Goal: Task Accomplishment & Management: Use online tool/utility

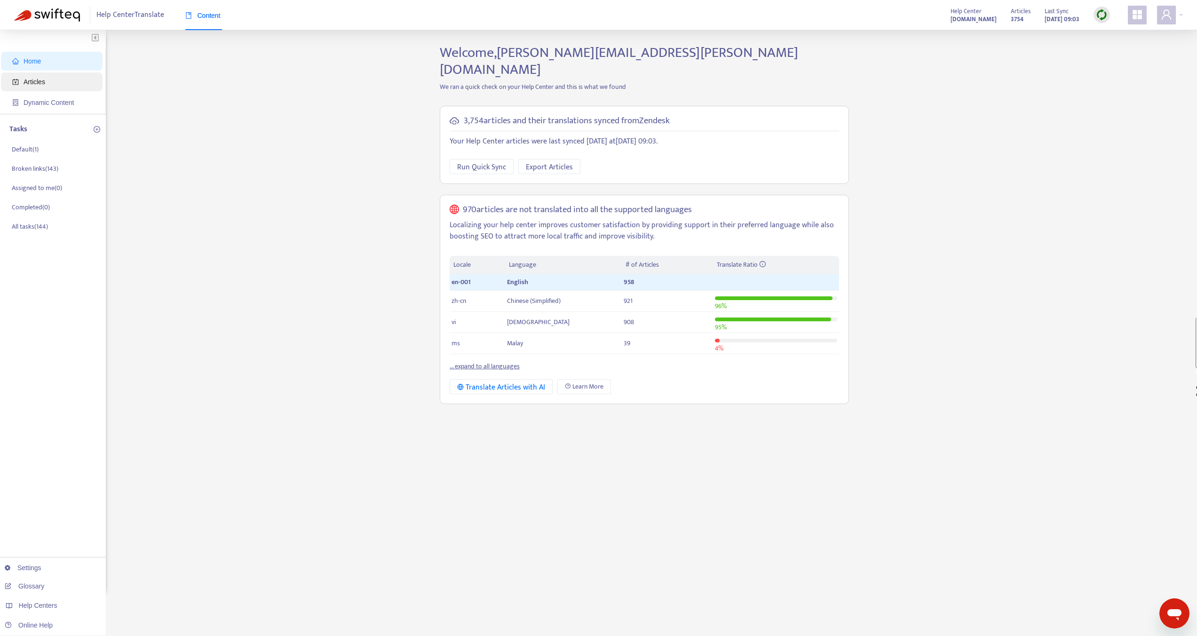
click at [56, 78] on span "Articles" at bounding box center [53, 81] width 83 height 19
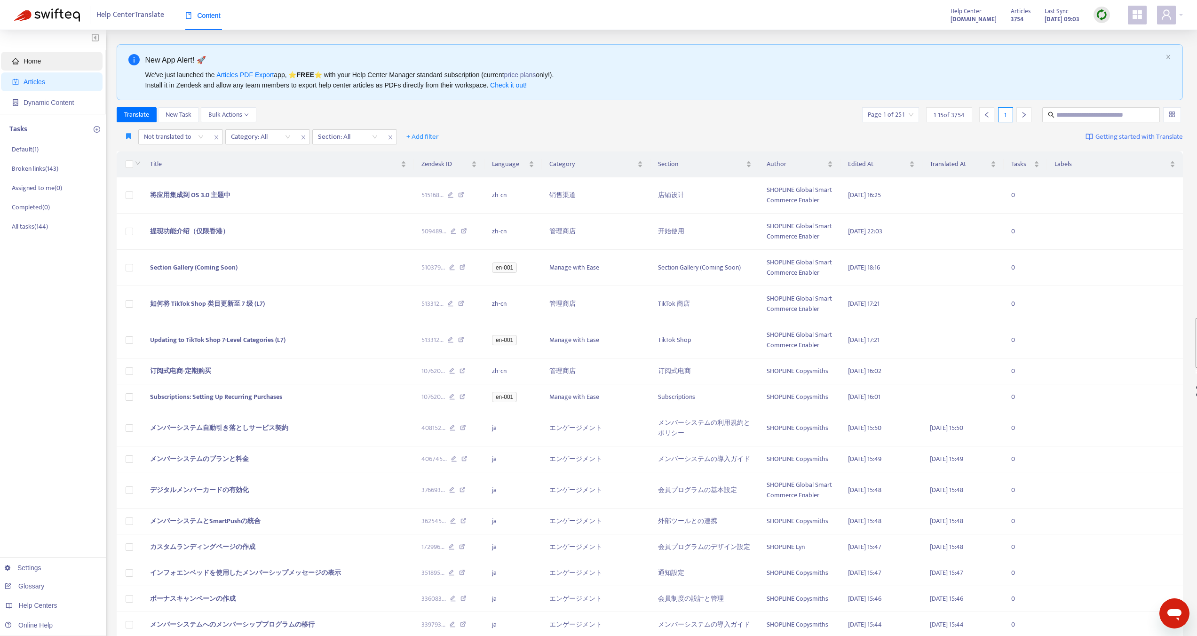
click at [50, 59] on span "Home" at bounding box center [53, 61] width 83 height 19
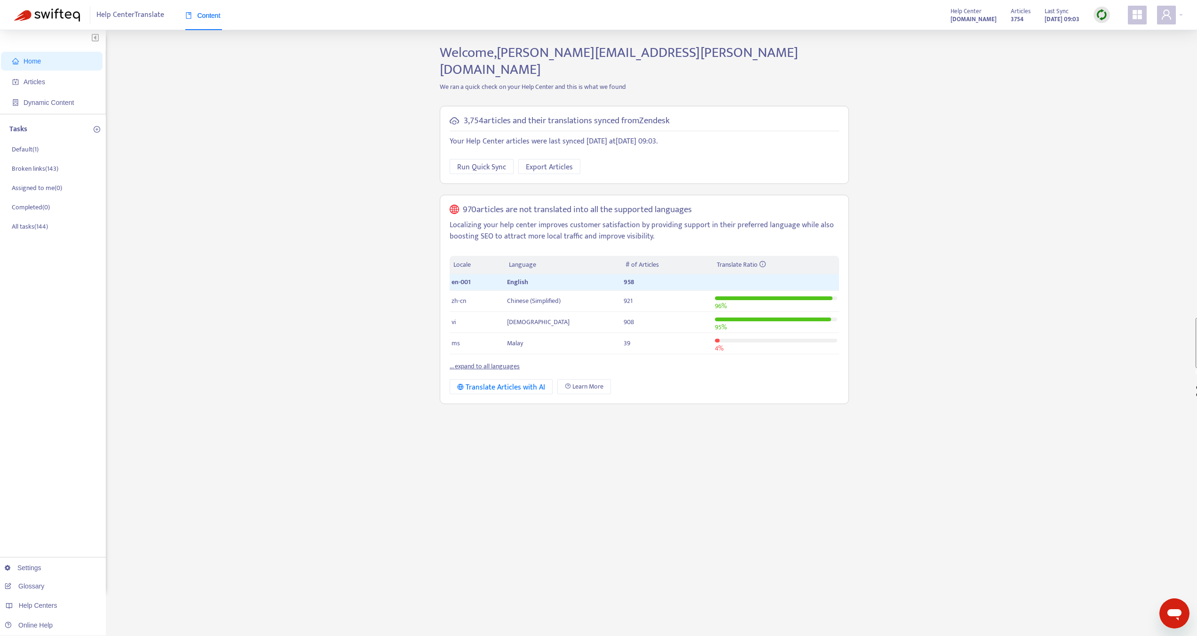
click at [503, 361] on link "... expand to all languages" at bounding box center [485, 366] width 70 height 11
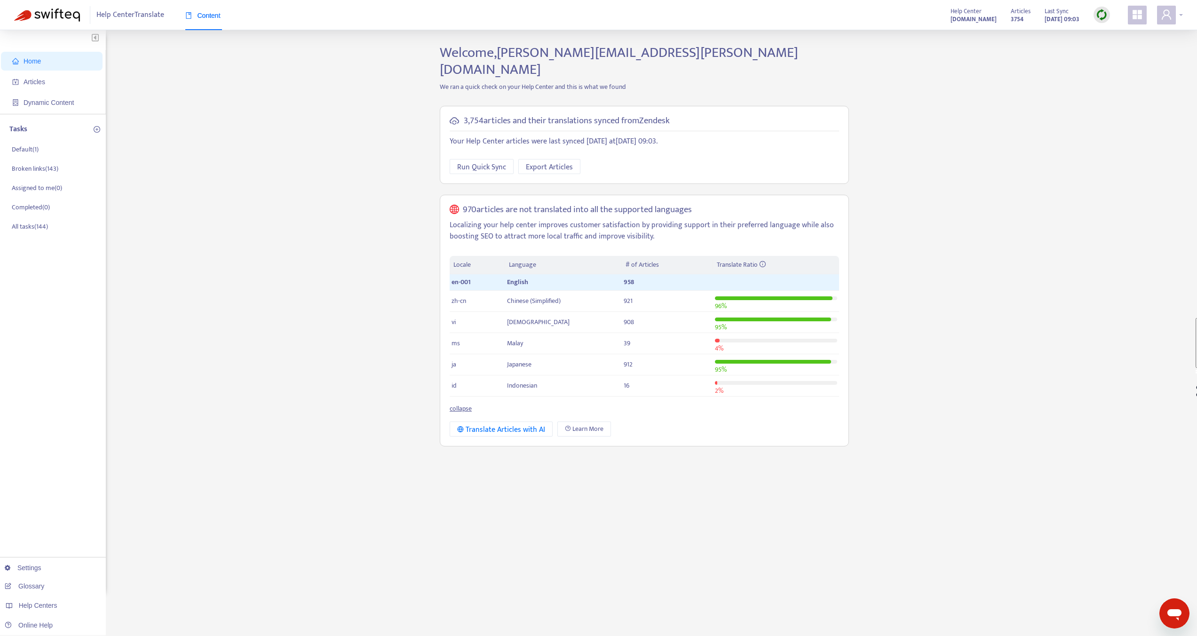
click at [1173, 16] on span at bounding box center [1166, 15] width 19 height 19
click at [1124, 110] on span "Help Centers" at bounding box center [1111, 115] width 35 height 11
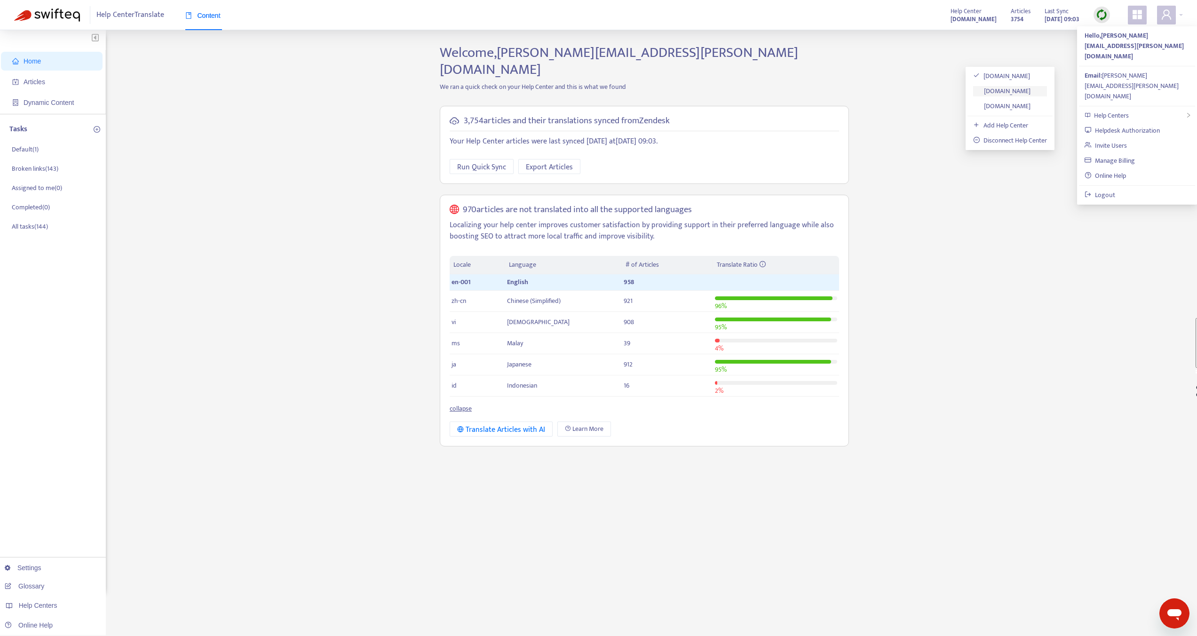
click at [1020, 87] on link "[DOMAIN_NAME]" at bounding box center [1001, 91] width 57 height 11
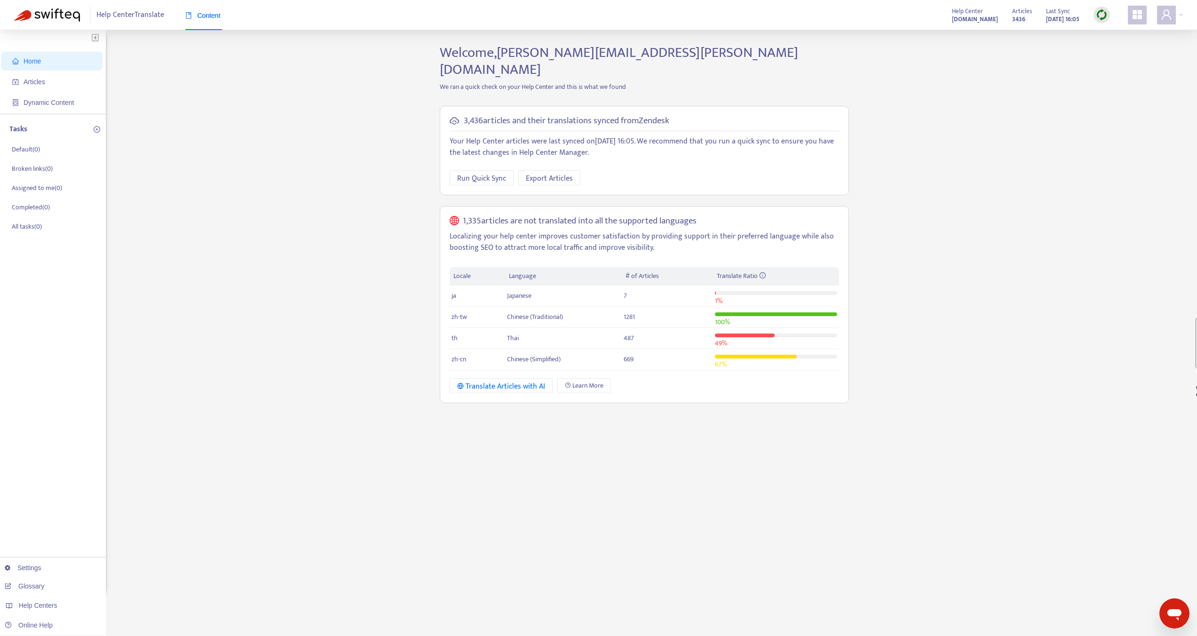
click at [1097, 18] on img at bounding box center [1102, 15] width 12 height 12
click at [1122, 49] on link "Full Sync" at bounding box center [1118, 49] width 34 height 11
click at [40, 83] on span "Articles" at bounding box center [35, 82] width 22 height 8
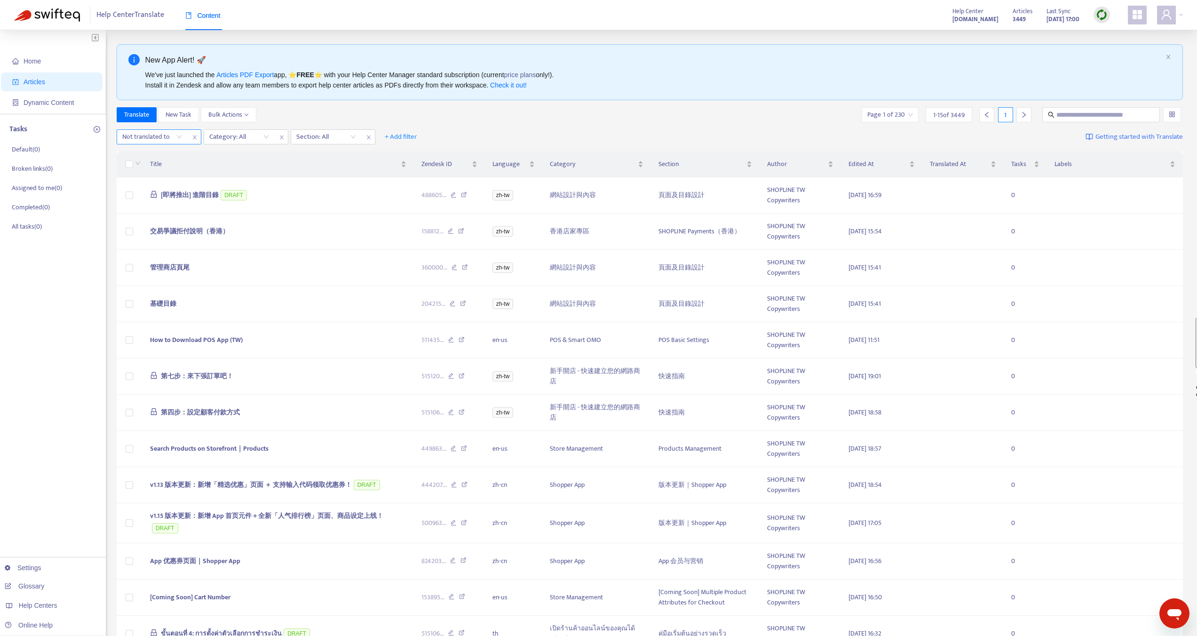
click at [171, 135] on div at bounding box center [147, 136] width 57 height 11
click at [162, 140] on div at bounding box center [147, 136] width 57 height 11
click at [401, 136] on span "+ Add filter" at bounding box center [401, 136] width 32 height 11
click at [398, 154] on span "Language" at bounding box center [414, 156] width 59 height 10
click at [410, 141] on div at bounding box center [408, 136] width 57 height 11
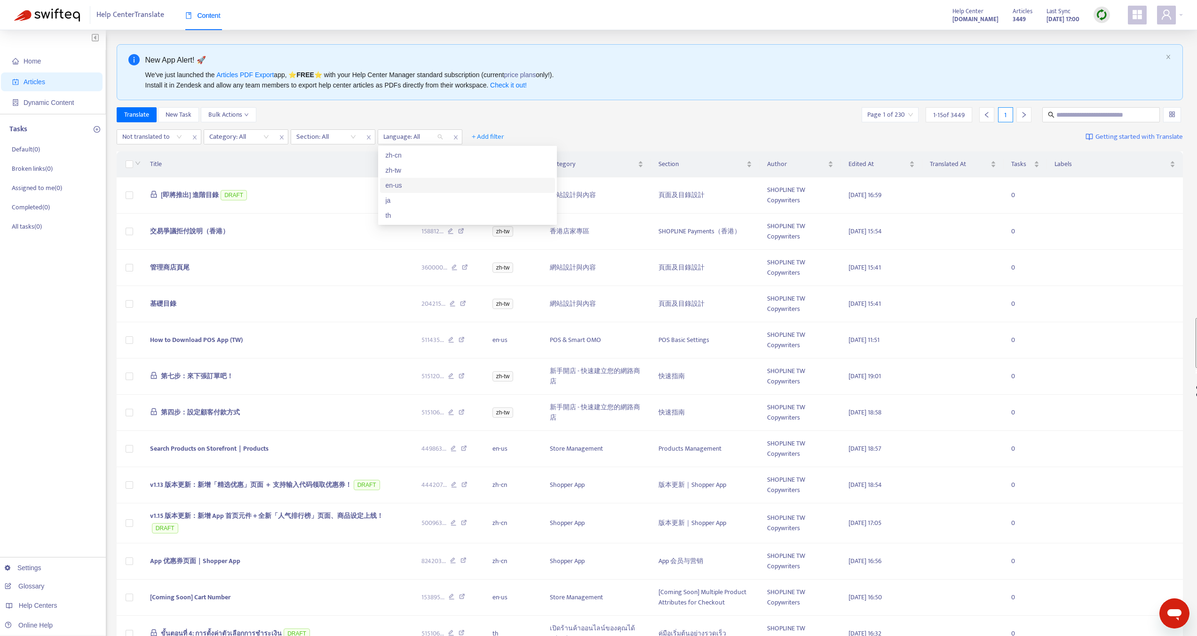
click at [398, 187] on div "en-us" at bounding box center [468, 185] width 164 height 10
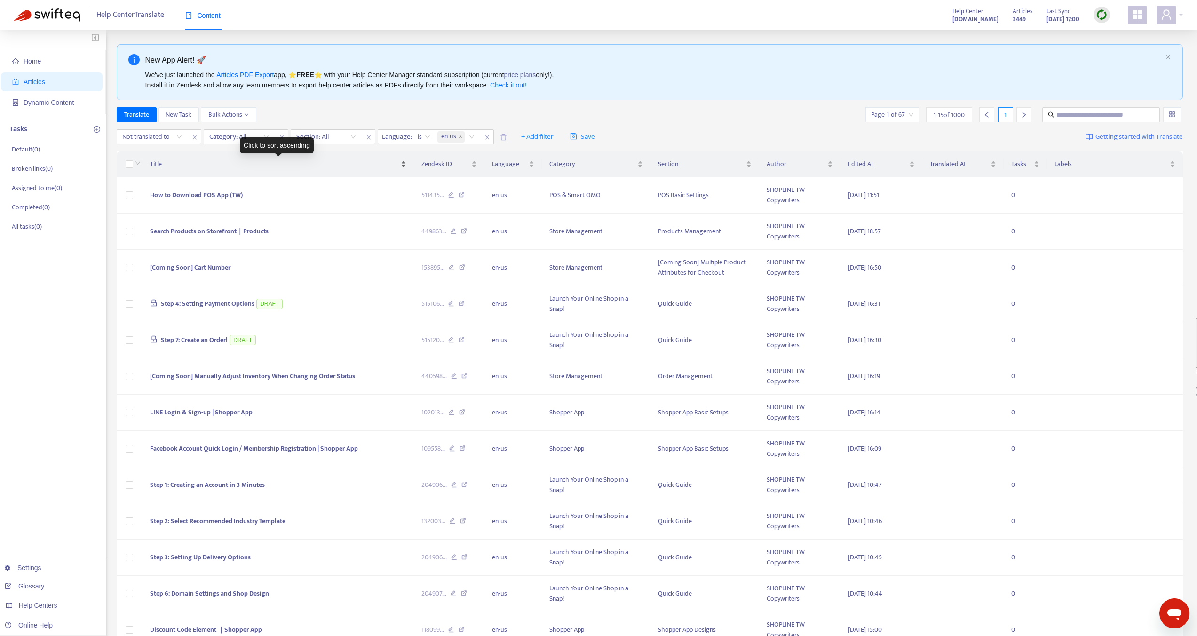
click at [372, 159] on div "Title" at bounding box center [278, 164] width 256 height 10
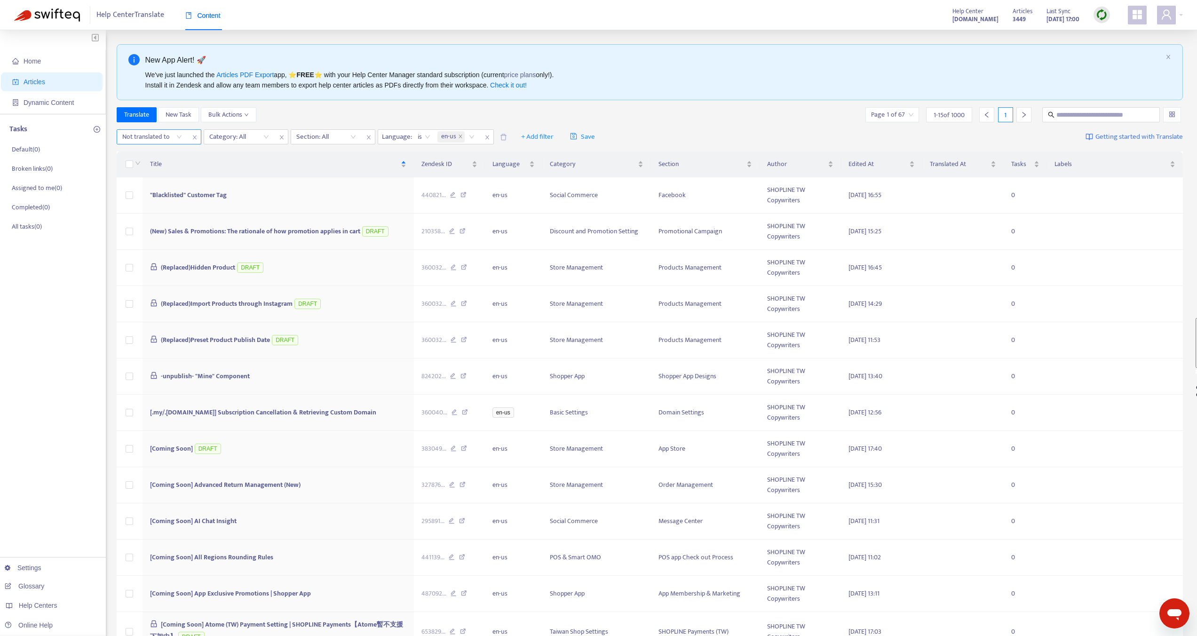
click at [182, 141] on div "Not translated to" at bounding box center [152, 137] width 70 height 14
click at [135, 196] on div "ja" at bounding box center [207, 200] width 164 height 10
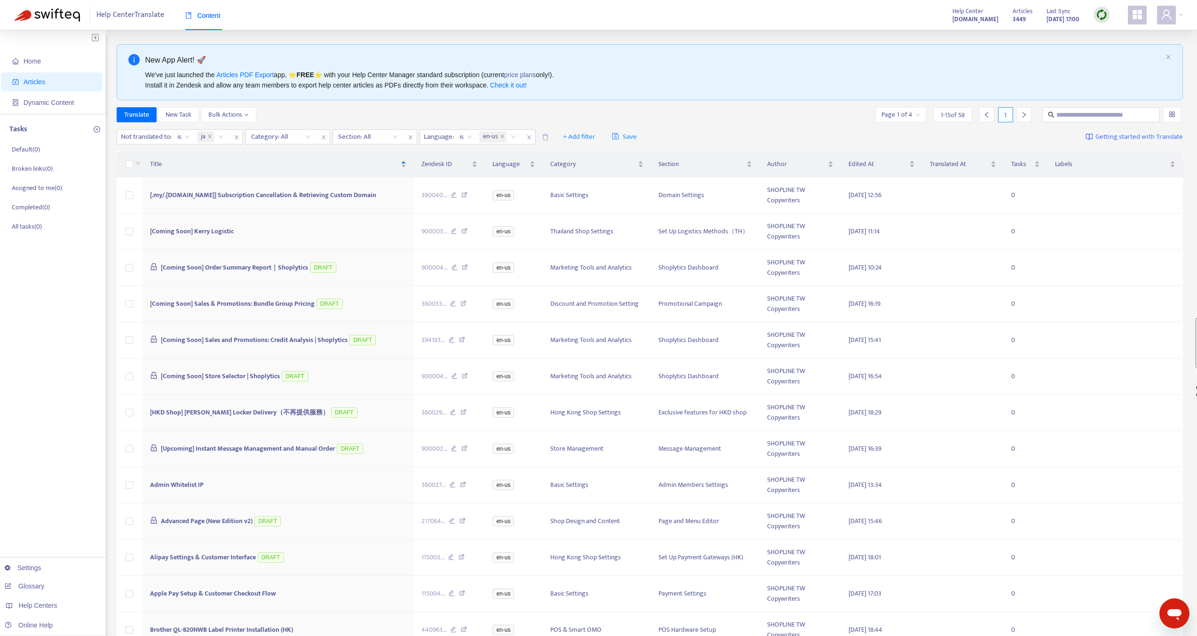
click at [348, 122] on div "Translate New Task Bulk Actions Page 1 of 4 1 - 15 of 58 1" at bounding box center [650, 114] width 1067 height 15
click at [498, 136] on span "en-us" at bounding box center [490, 136] width 15 height 11
click at [235, 138] on icon "close" at bounding box center [237, 138] width 6 height 6
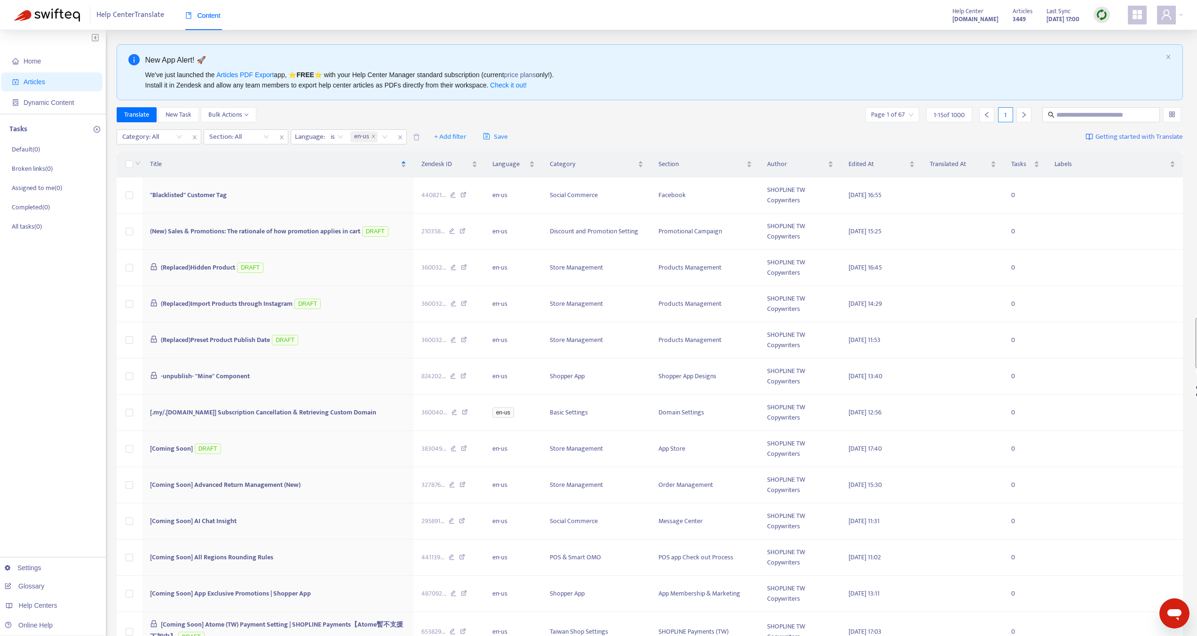
click at [570, 137] on div "Category: All Section: All Language : is en-us + Add filter Save Getting starte…" at bounding box center [650, 137] width 1067 height 22
click at [171, 141] on div at bounding box center [147, 136] width 57 height 11
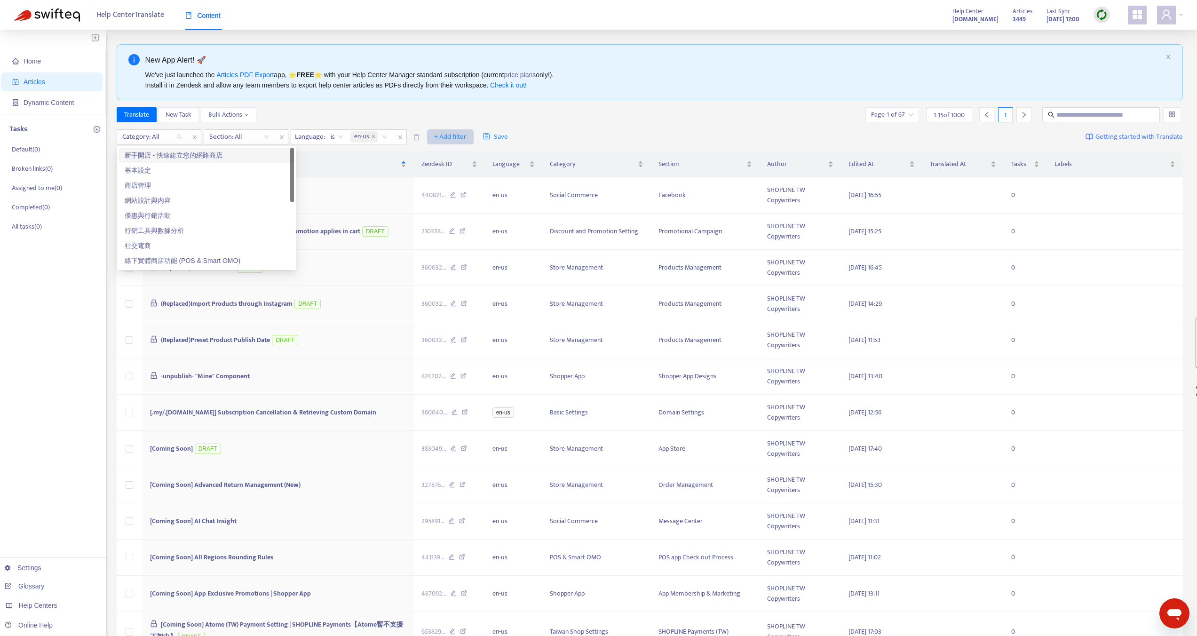
click at [455, 133] on span "+ Add filter" at bounding box center [450, 136] width 32 height 11
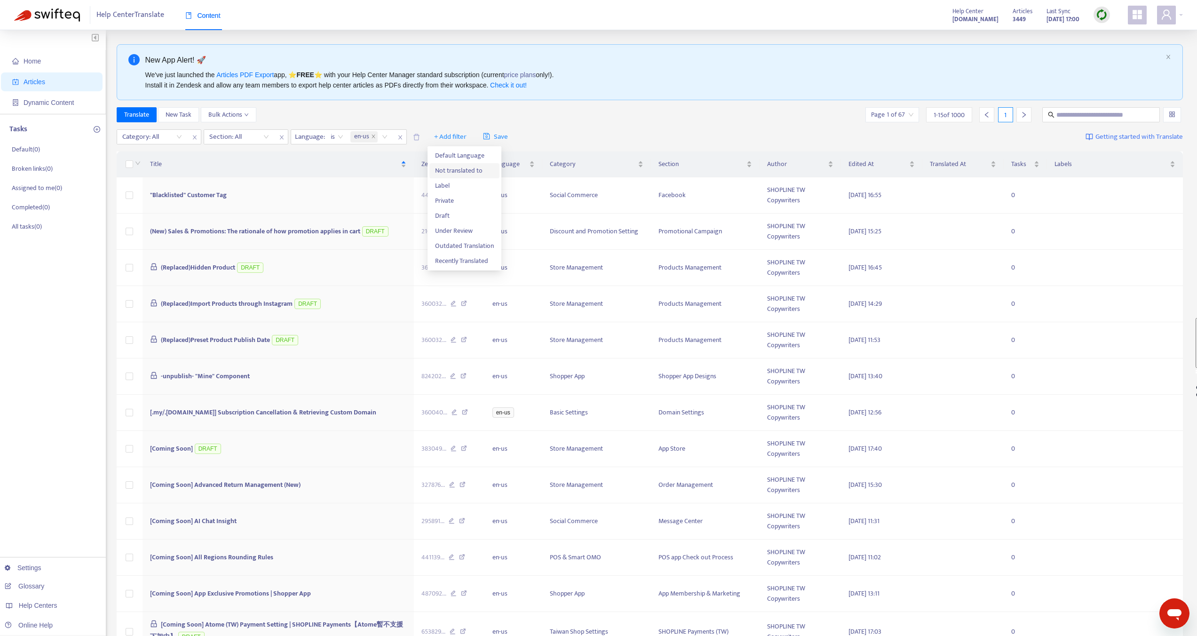
click at [454, 172] on span "Not translated to" at bounding box center [464, 171] width 59 height 10
click at [462, 141] on div "Click to sort ascending" at bounding box center [448, 145] width 74 height 16
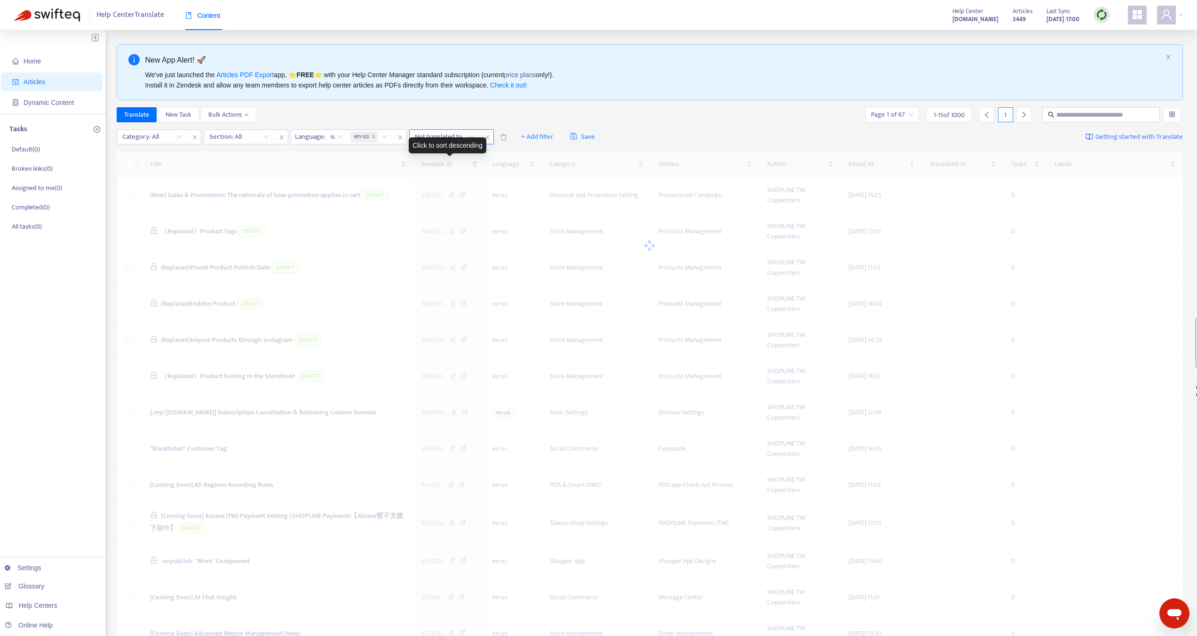
click at [462, 135] on div at bounding box center [440, 136] width 57 height 11
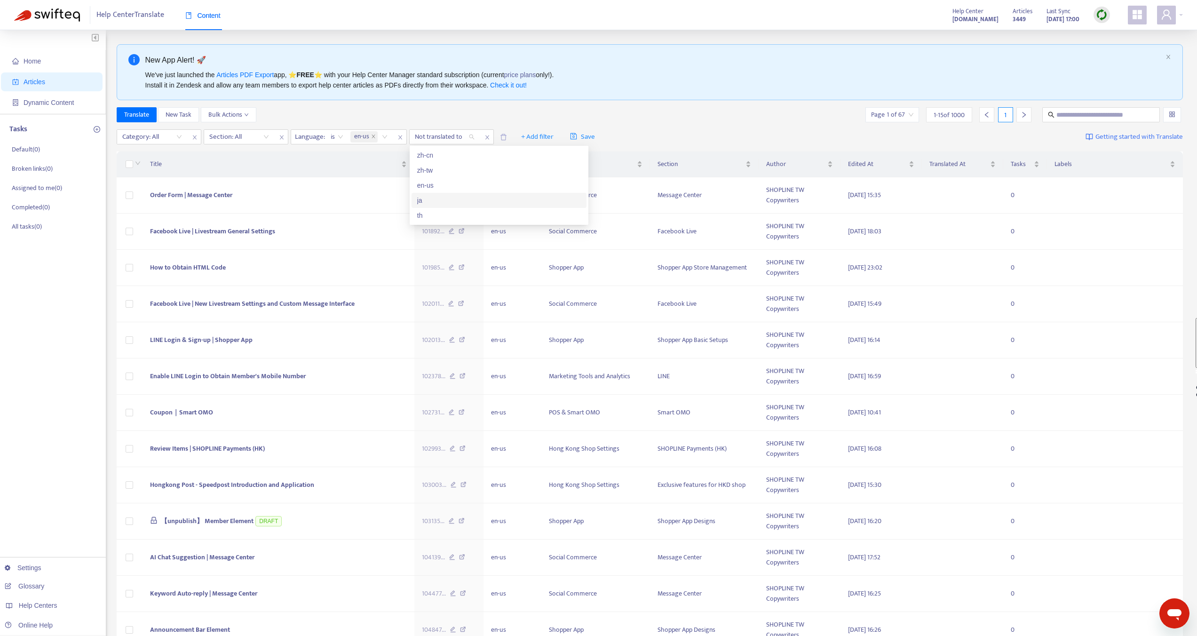
click at [428, 203] on div "ja" at bounding box center [499, 200] width 164 height 10
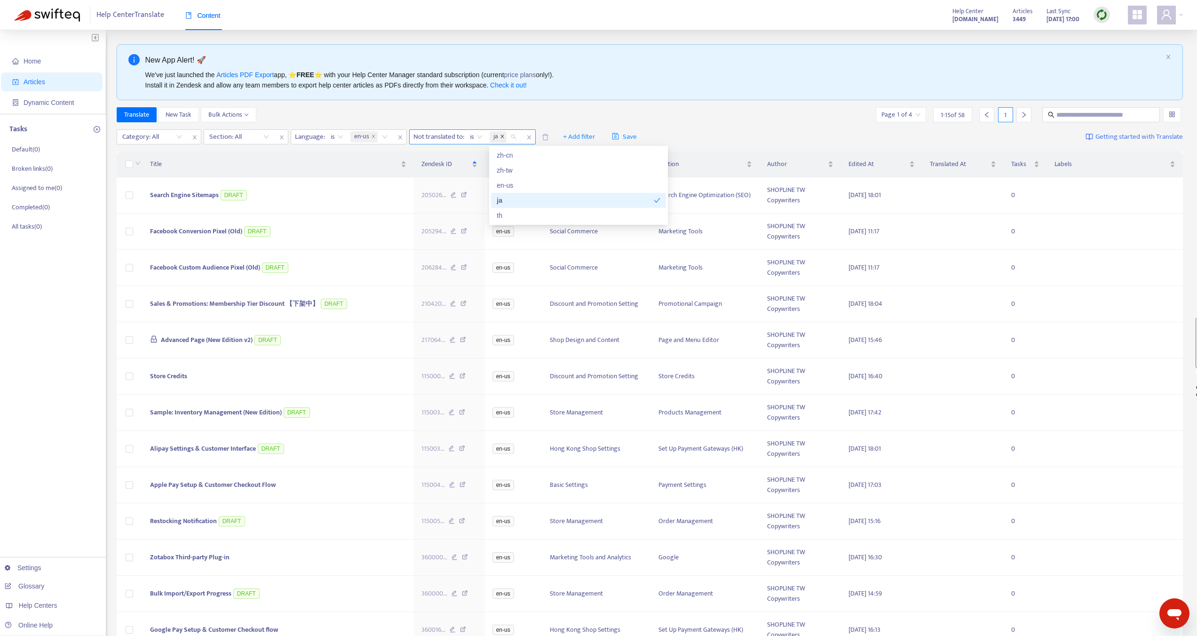
click at [502, 136] on icon "close" at bounding box center [502, 136] width 5 height 5
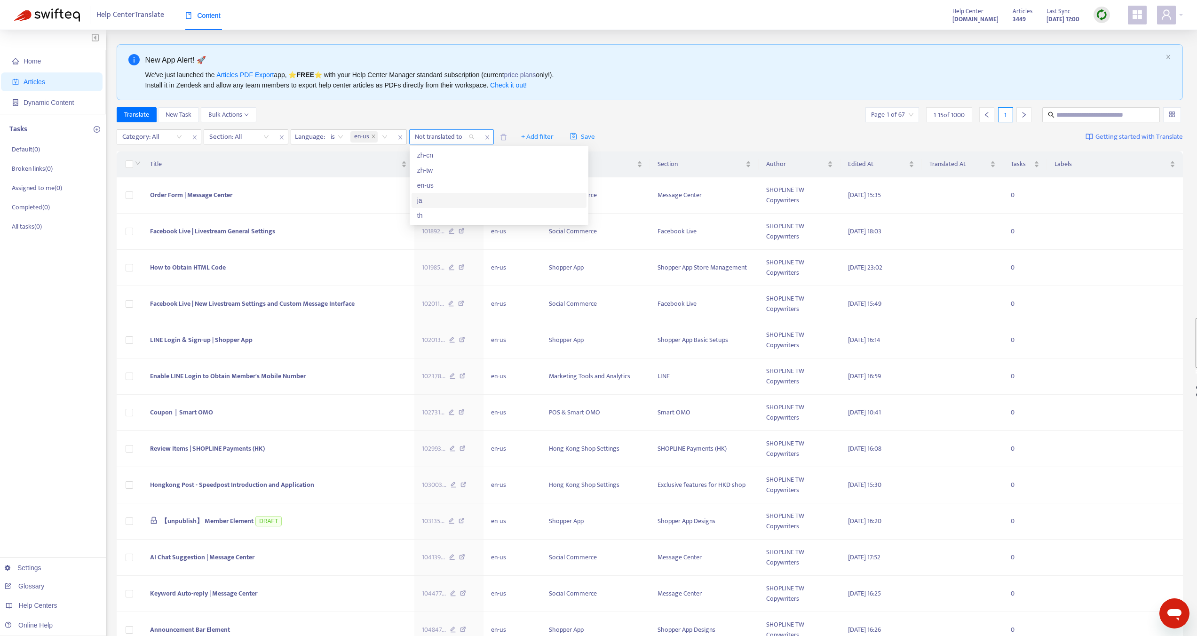
click at [612, 121] on div "Translate New Task Bulk Actions Page 1 of 67 1 - 15 of 1000 1" at bounding box center [650, 114] width 1067 height 15
click at [234, 139] on div at bounding box center [234, 136] width 57 height 11
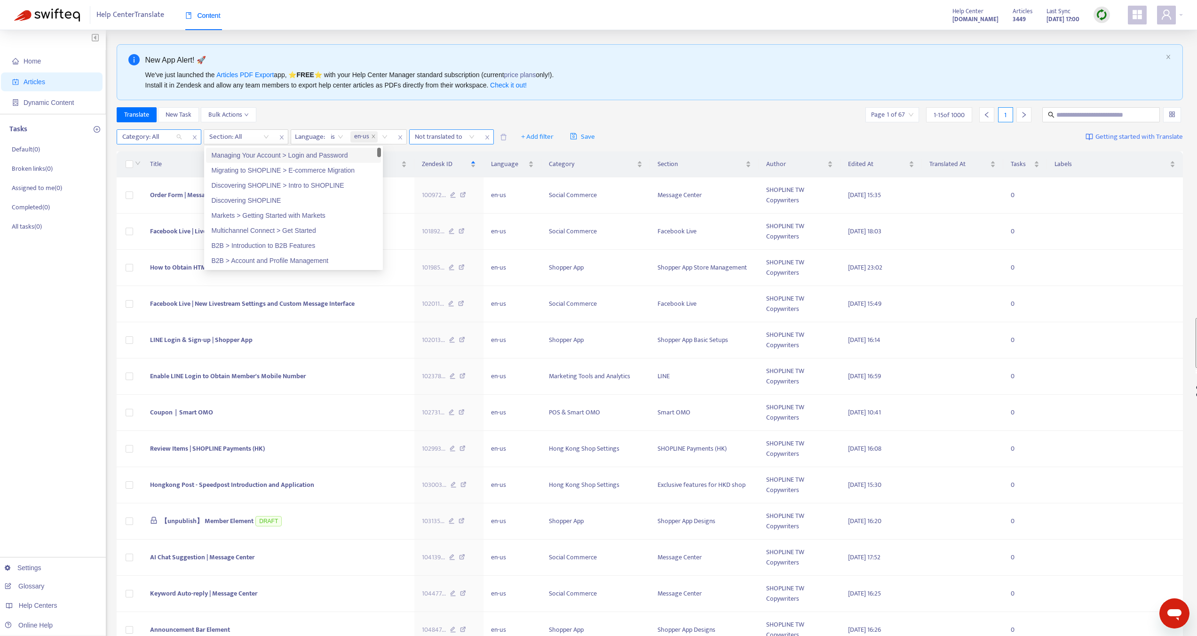
click at [186, 140] on div "Category: All" at bounding box center [152, 137] width 70 height 14
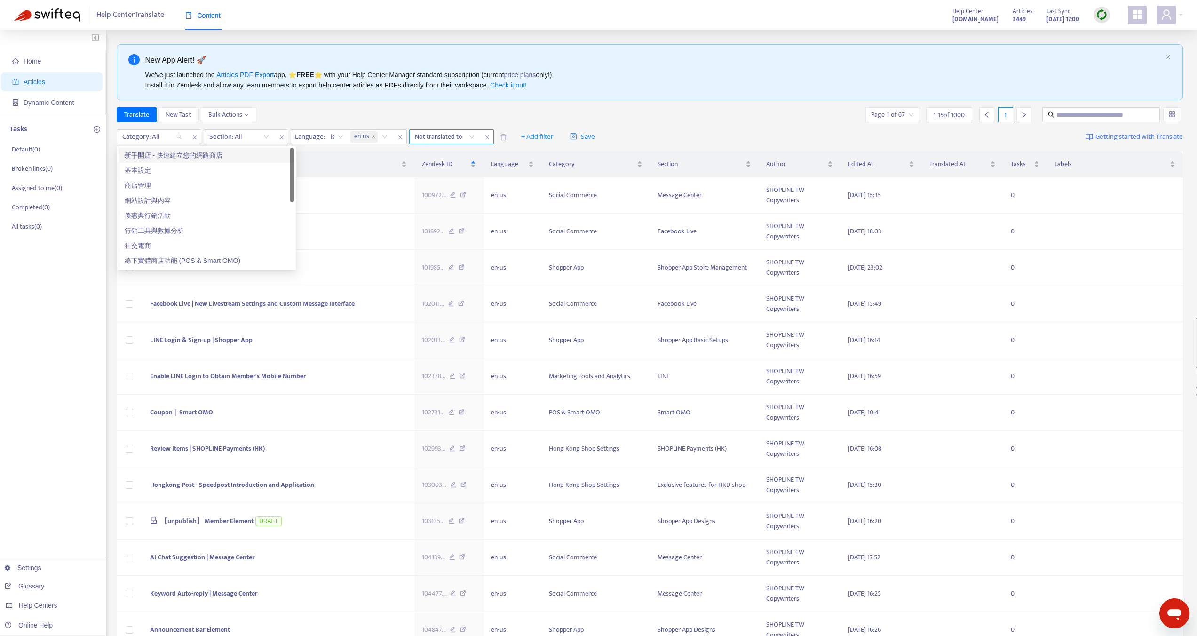
click at [177, 151] on div "新手開店 - 快速建立您的網路商店" at bounding box center [207, 155] width 164 height 10
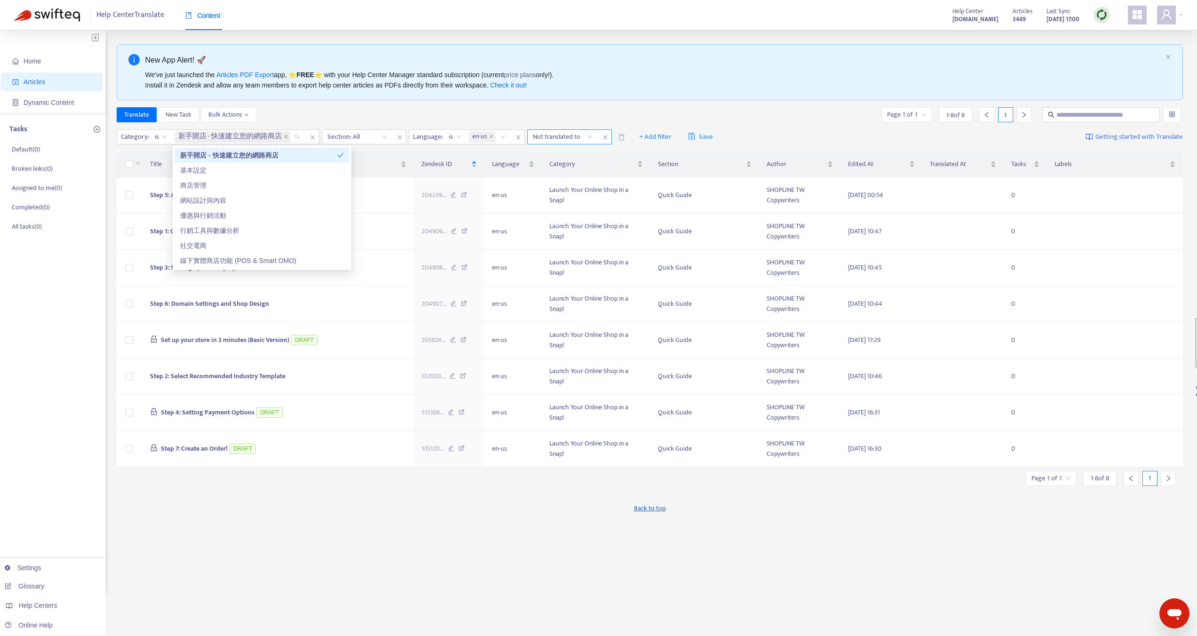
click at [346, 115] on div "Translate New Task Bulk Actions Page 1 of 1 1 - 8 of 8 1" at bounding box center [650, 114] width 1067 height 15
click at [282, 137] on div "Click to sort ascending" at bounding box center [277, 145] width 74 height 16
click at [283, 135] on span "新手開店 - 快速建立您的網路商店" at bounding box center [233, 136] width 116 height 11
click at [286, 136] on icon "close" at bounding box center [286, 136] width 5 height 5
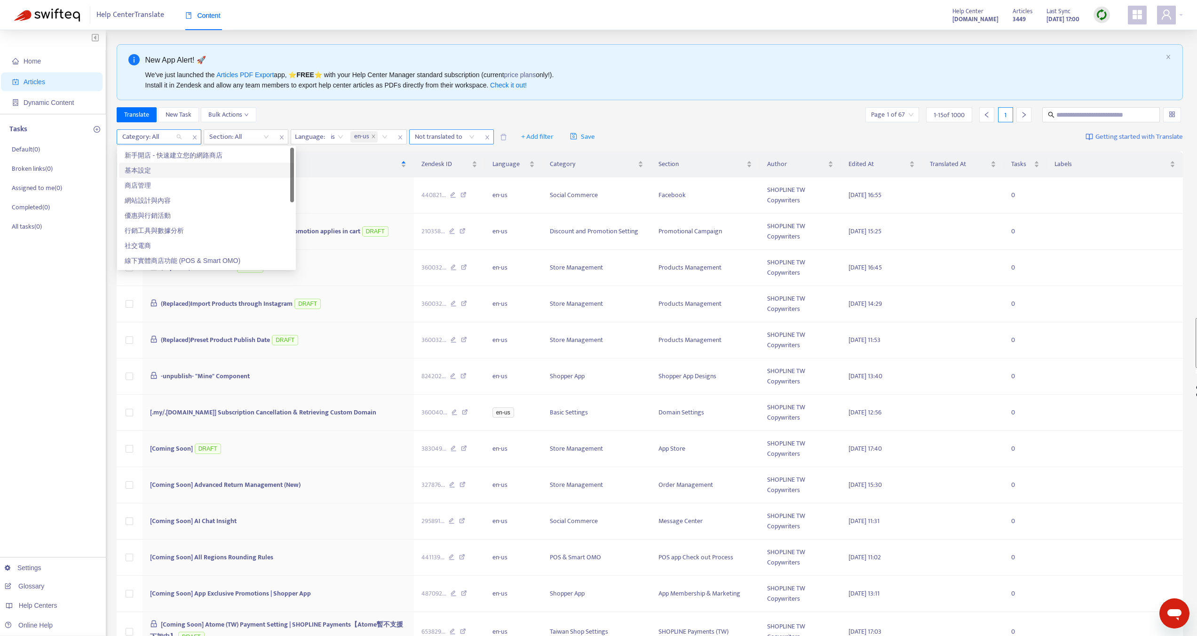
click at [146, 171] on div "基本設定" at bounding box center [207, 170] width 164 height 10
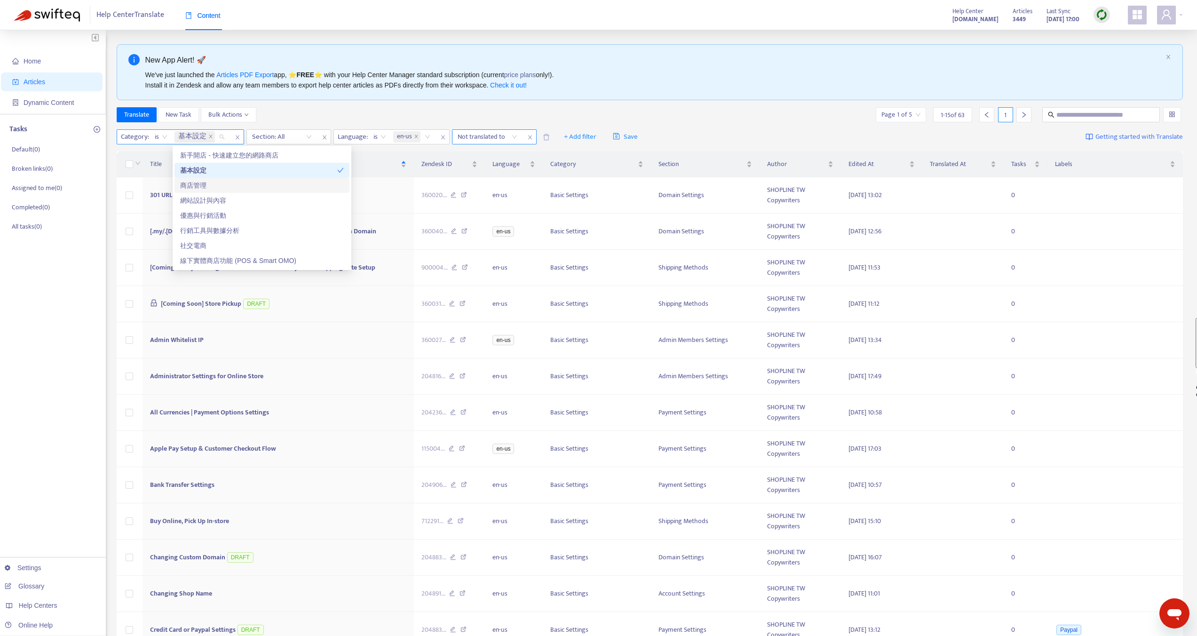
click at [202, 183] on div "商店管理" at bounding box center [262, 185] width 164 height 10
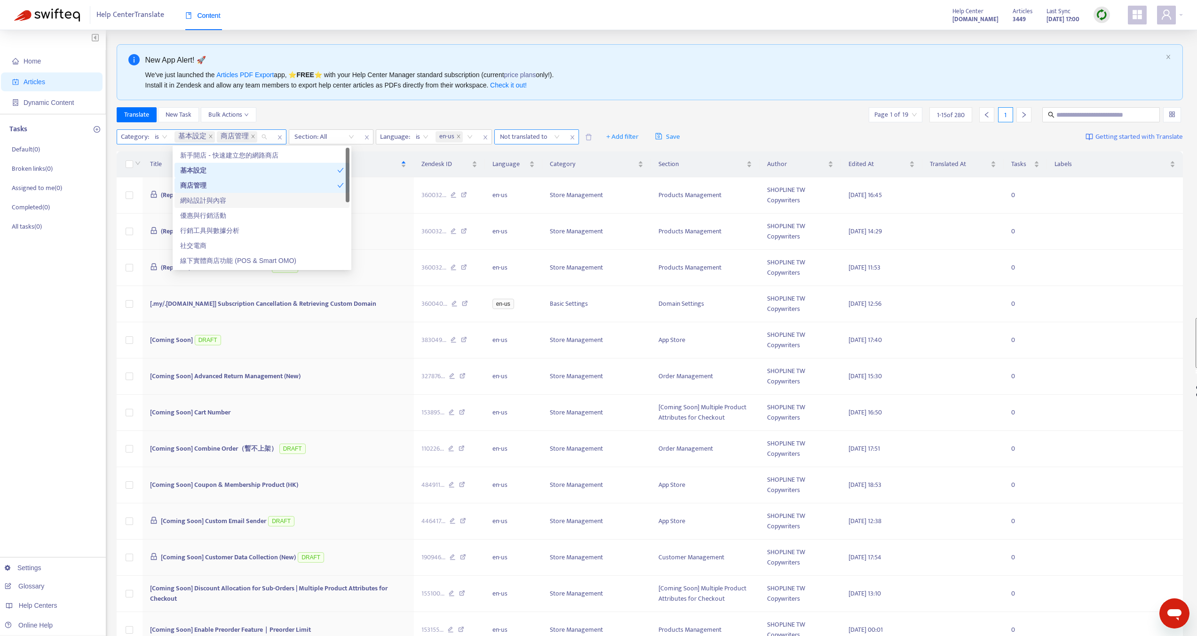
click at [203, 199] on div "網站設計與內容" at bounding box center [262, 200] width 164 height 10
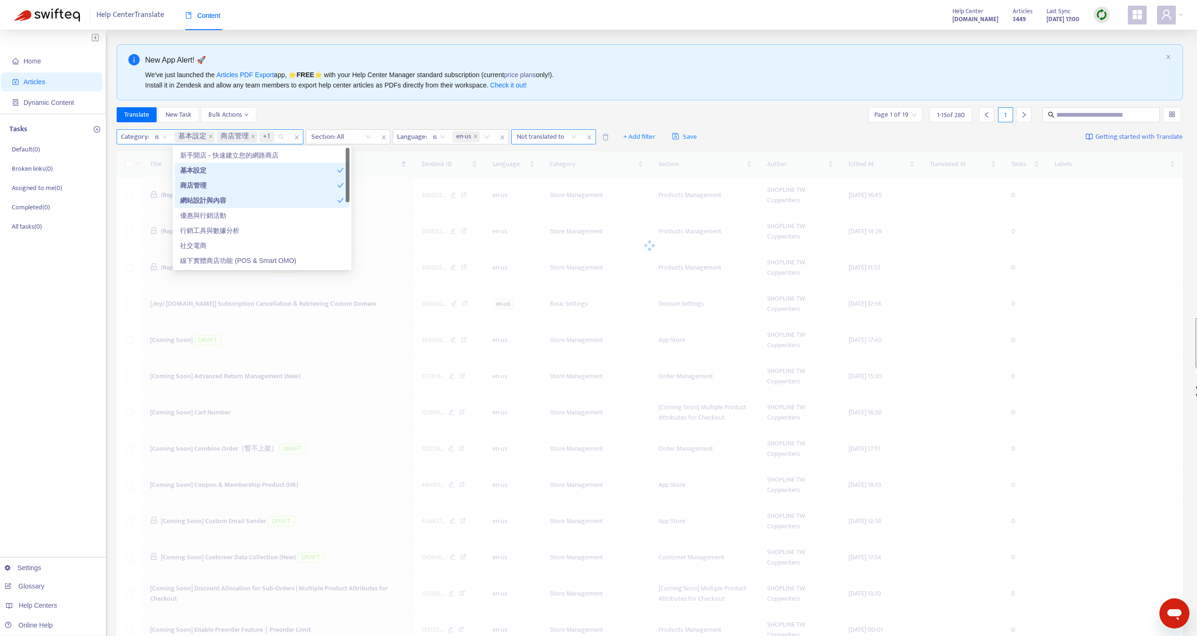
click at [203, 215] on div "優惠與行銷活動" at bounding box center [262, 215] width 164 height 10
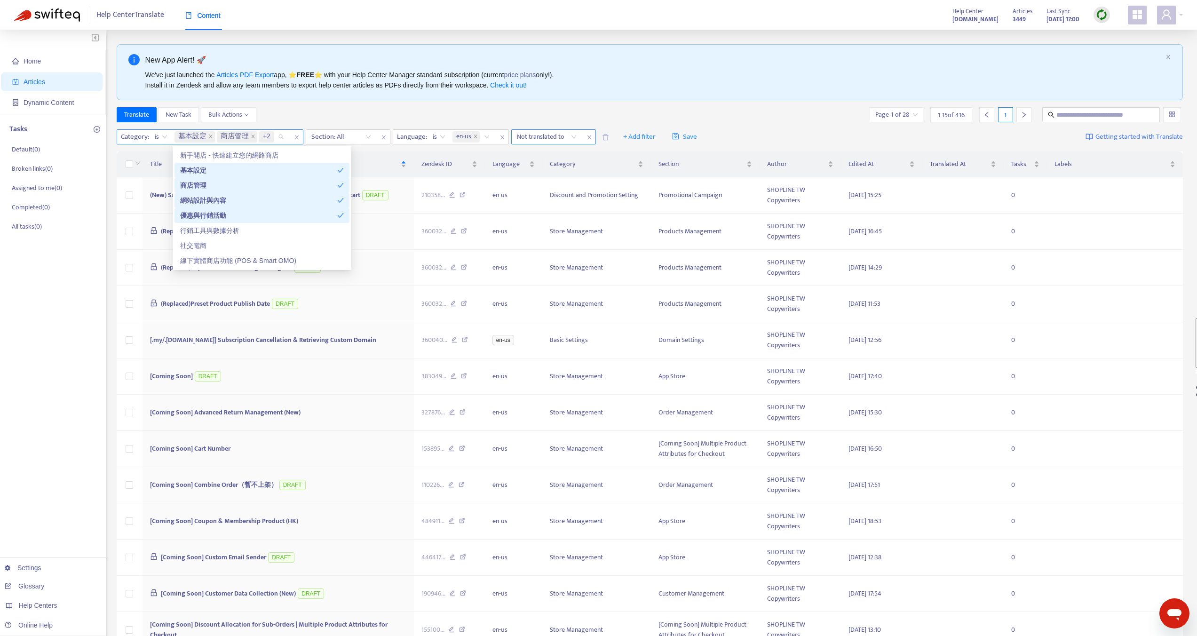
click at [341, 173] on icon "check" at bounding box center [340, 170] width 7 height 7
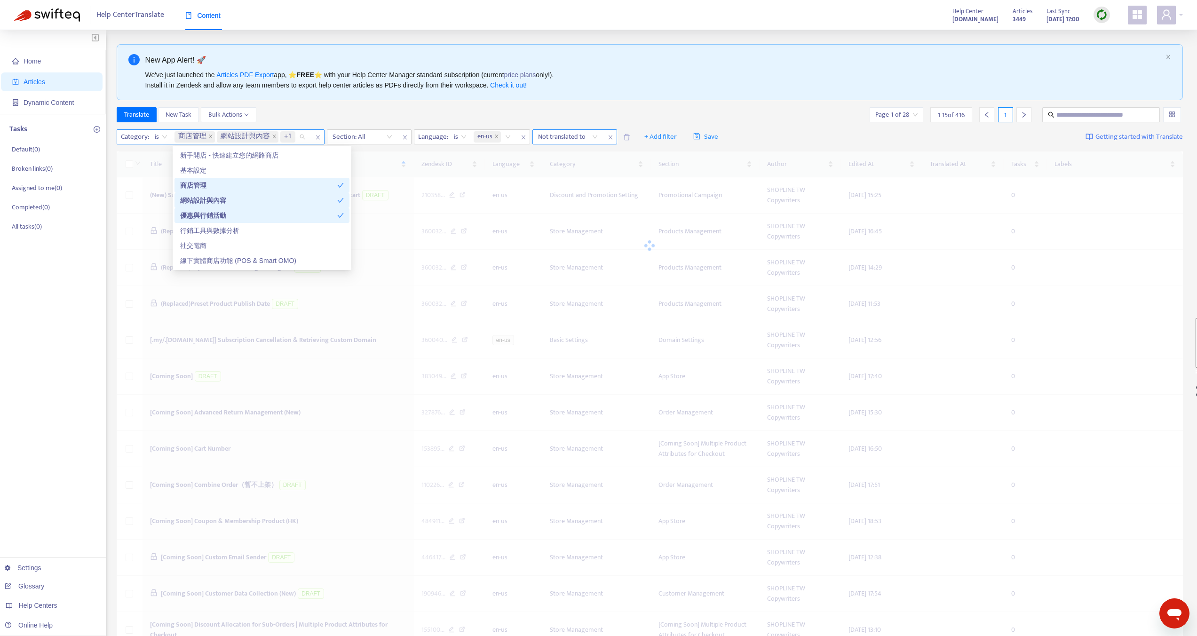
click at [341, 184] on icon "check" at bounding box center [340, 185] width 7 height 7
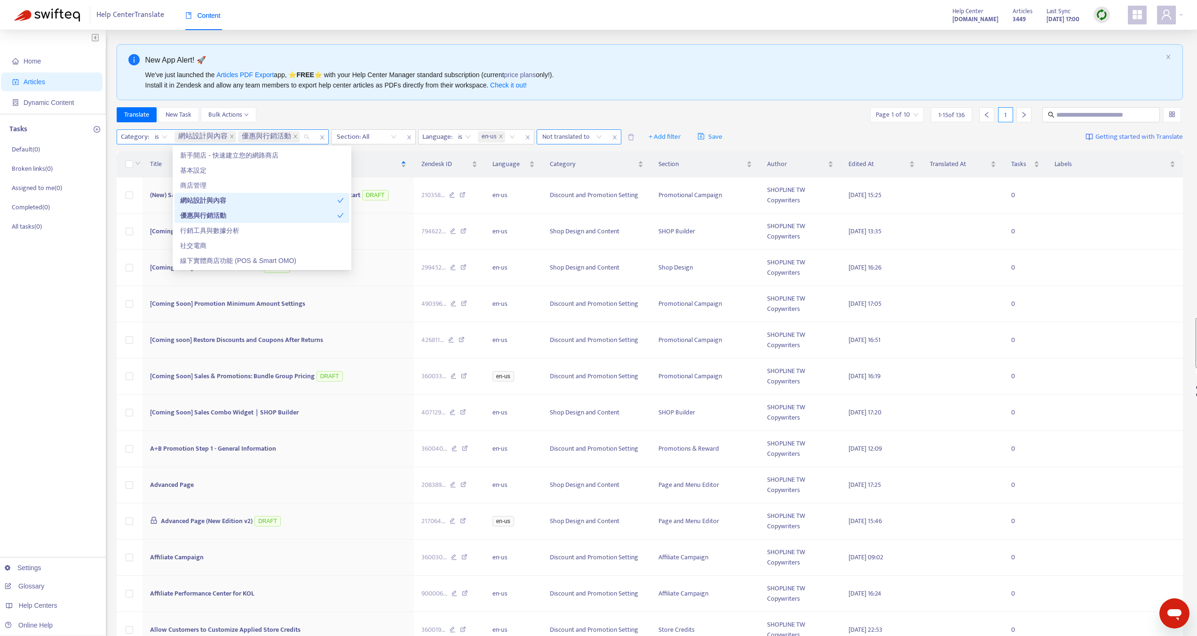
click at [341, 203] on icon "check" at bounding box center [340, 200] width 7 height 7
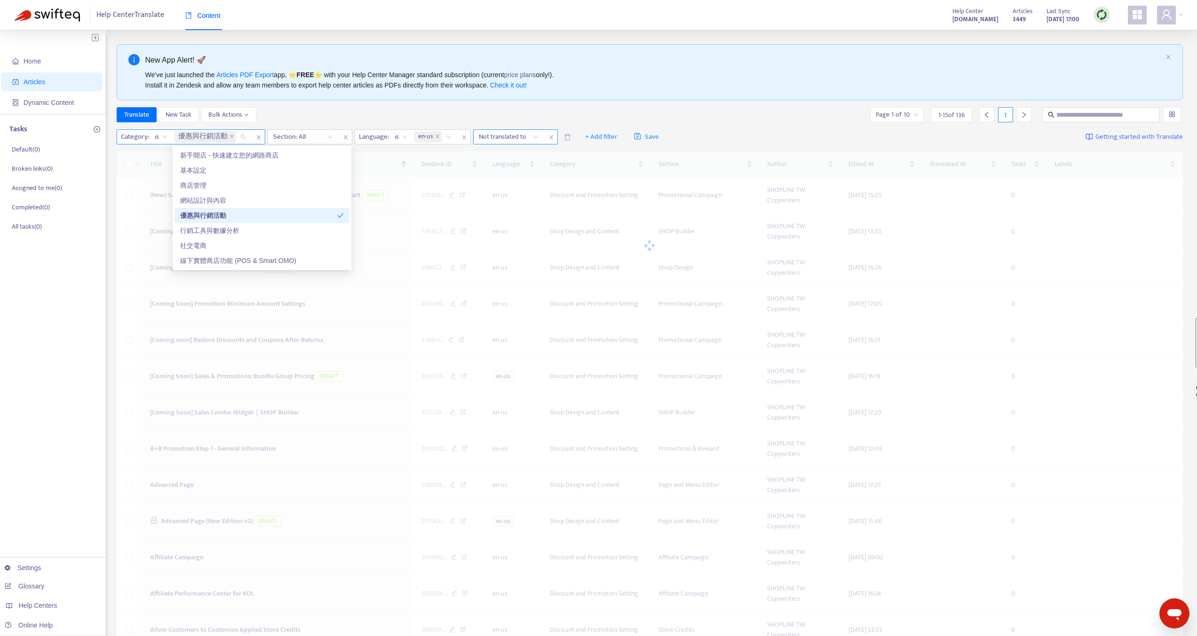
click at [341, 217] on icon "check" at bounding box center [340, 215] width 7 height 7
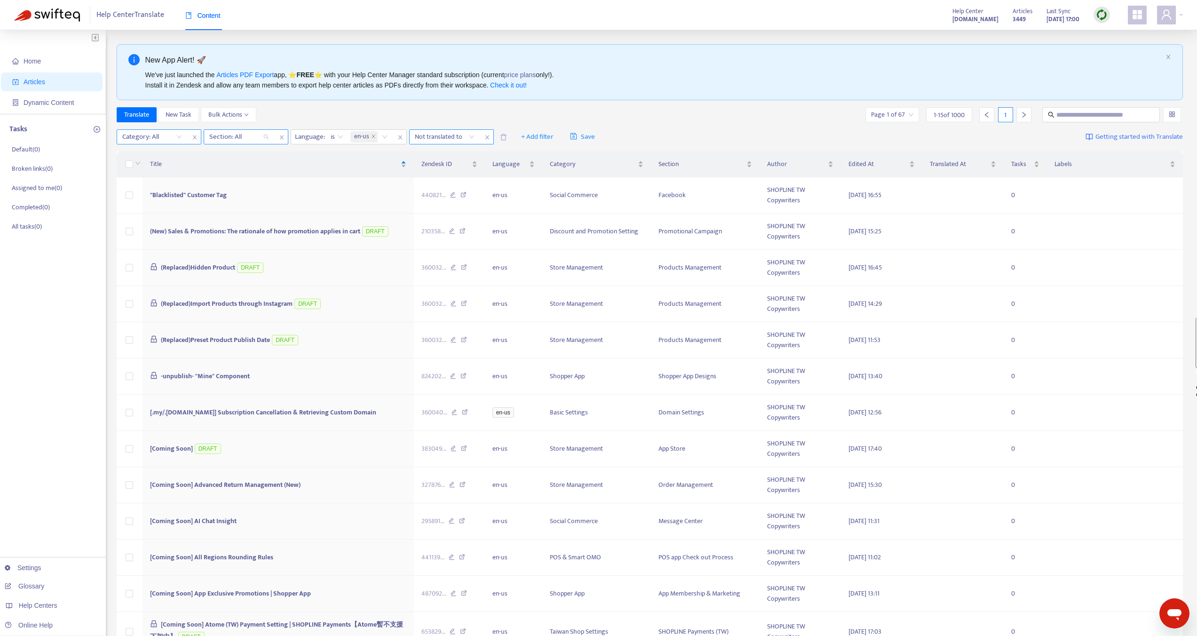
click at [261, 134] on div at bounding box center [234, 136] width 57 height 11
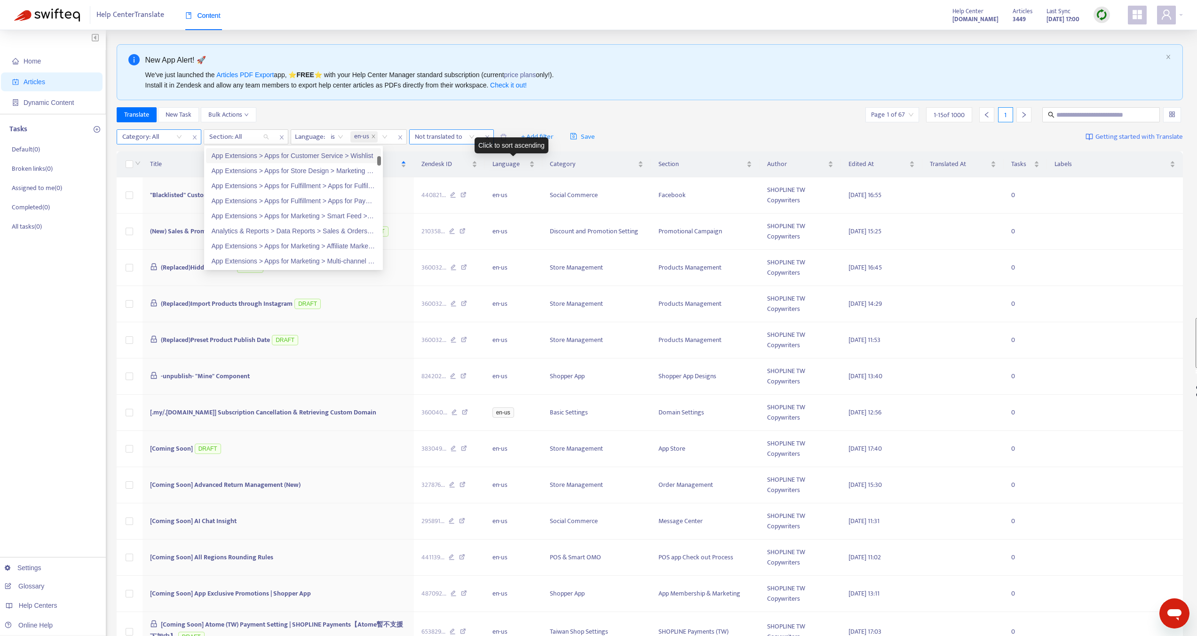
click at [536, 139] on div "Click to sort ascending" at bounding box center [512, 145] width 74 height 16
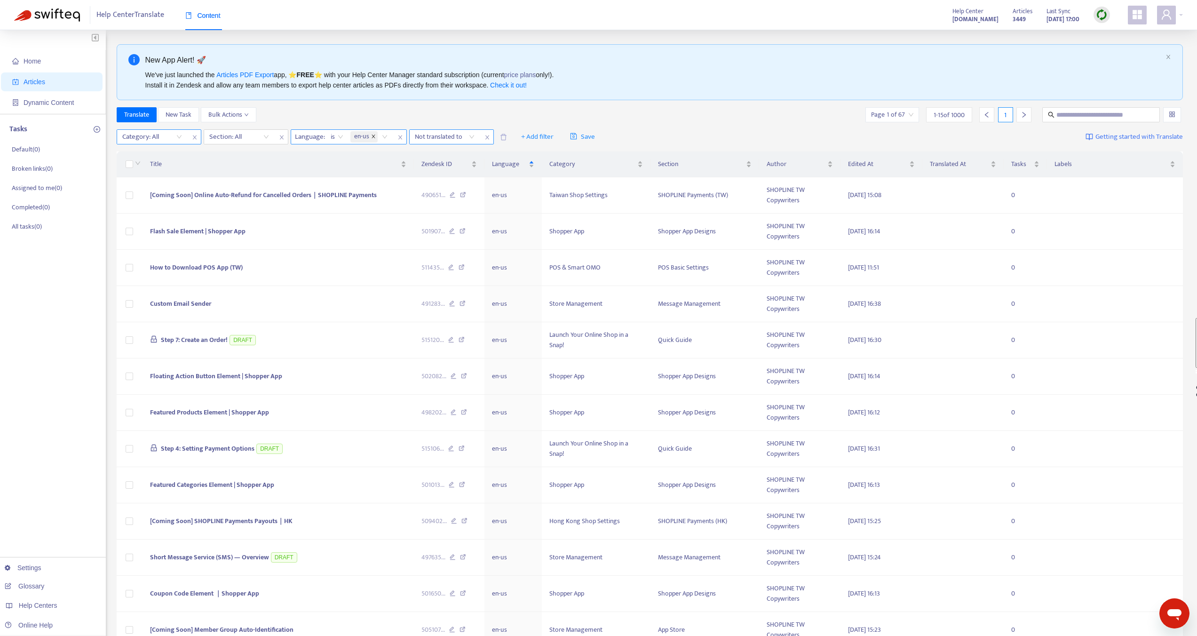
click at [372, 138] on icon "close" at bounding box center [373, 136] width 5 height 5
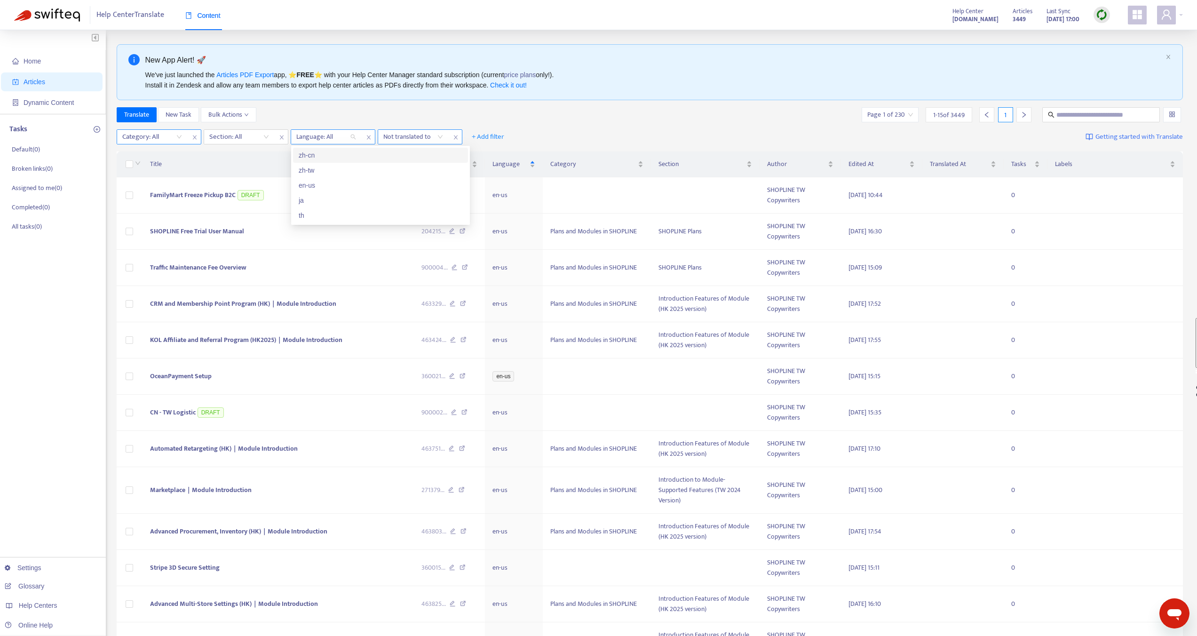
click at [345, 136] on div at bounding box center [321, 136] width 57 height 11
click at [312, 175] on div "zh-tw" at bounding box center [381, 170] width 164 height 10
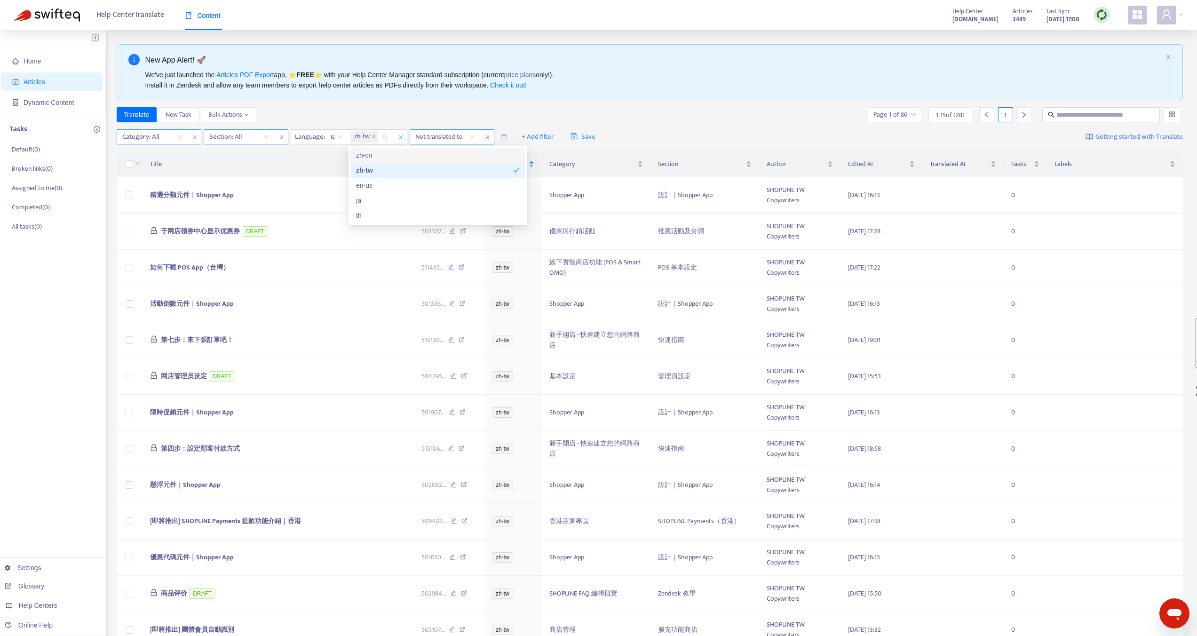
click at [253, 134] on div at bounding box center [234, 136] width 57 height 11
click at [261, 137] on div at bounding box center [234, 136] width 57 height 11
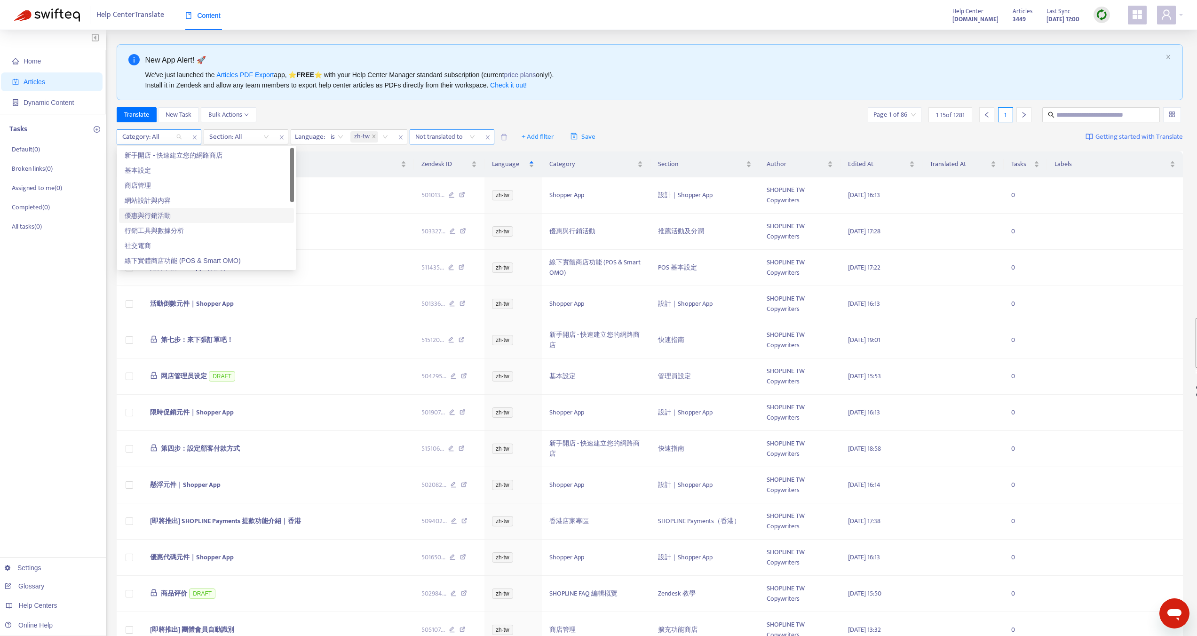
click at [183, 136] on div "Category: All" at bounding box center [152, 137] width 70 height 14
click at [229, 139] on div at bounding box center [234, 136] width 57 height 11
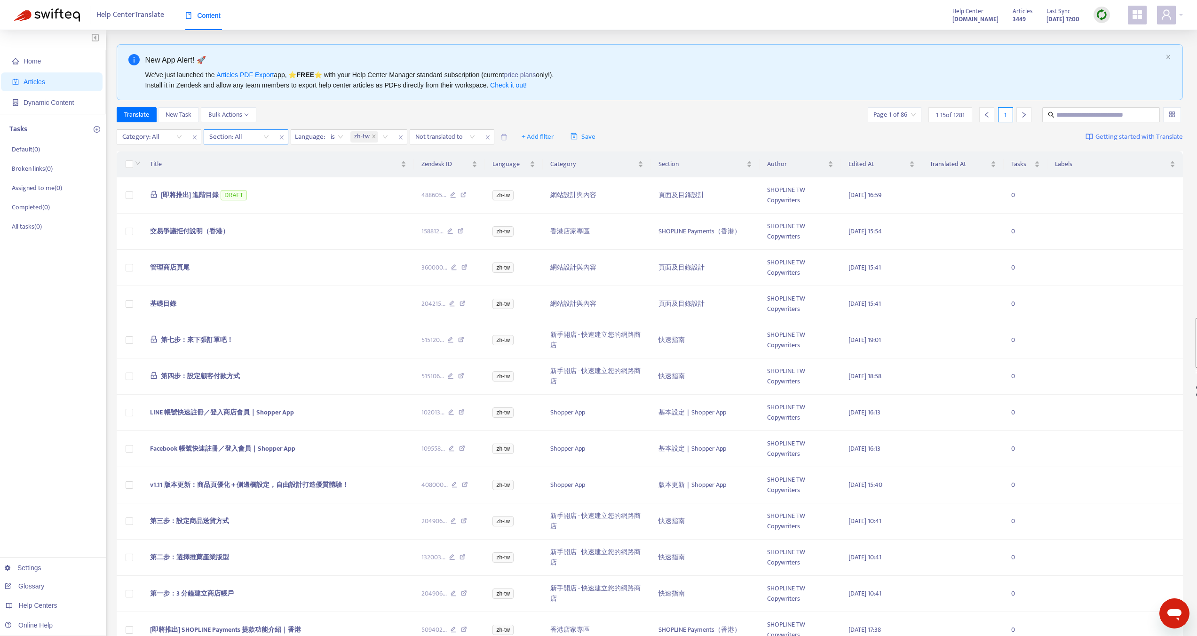
click at [239, 139] on div at bounding box center [234, 136] width 57 height 11
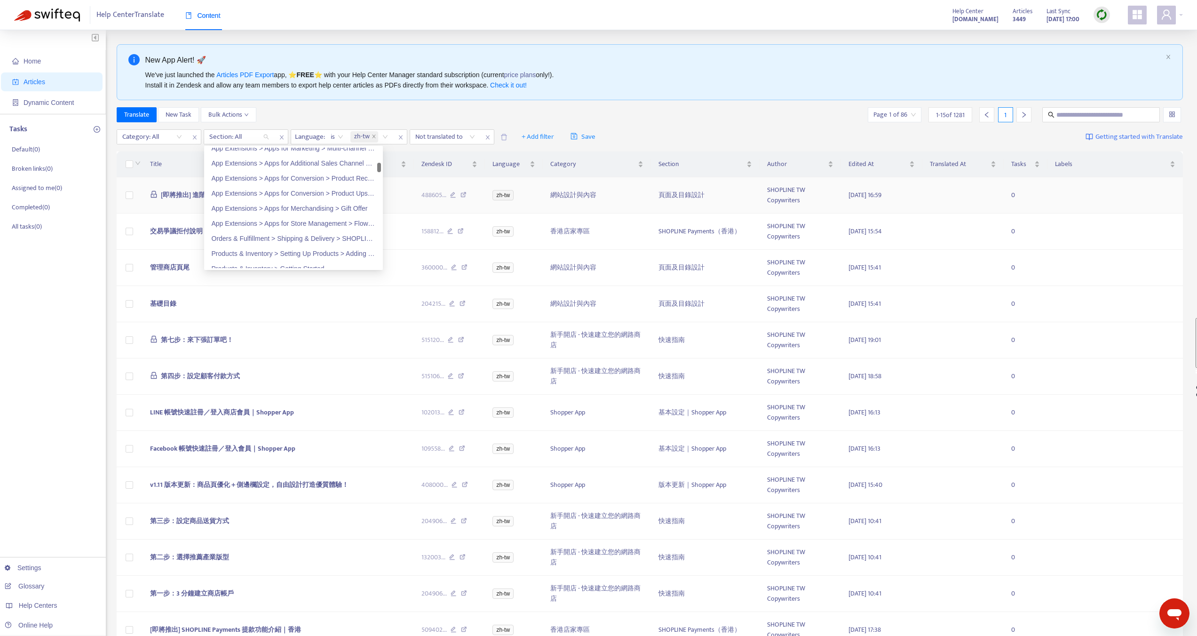
scroll to position [399, 0]
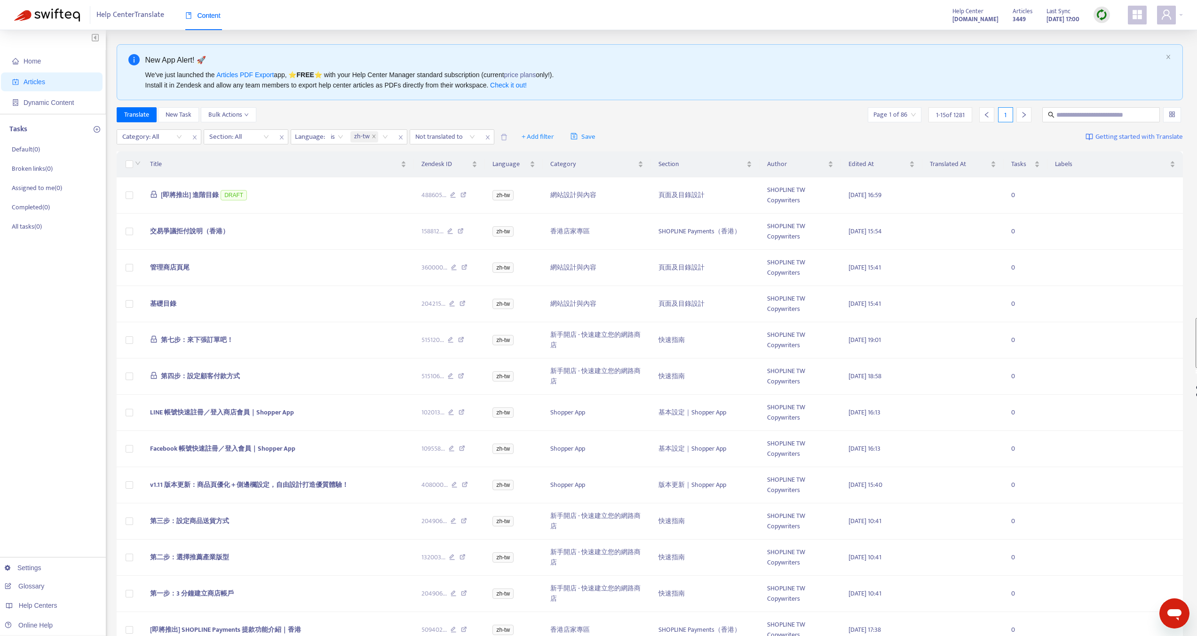
click at [651, 132] on div "Category: All Section: All Language : is zh-tw Not translated to + Add filter S…" at bounding box center [650, 137] width 1067 height 22
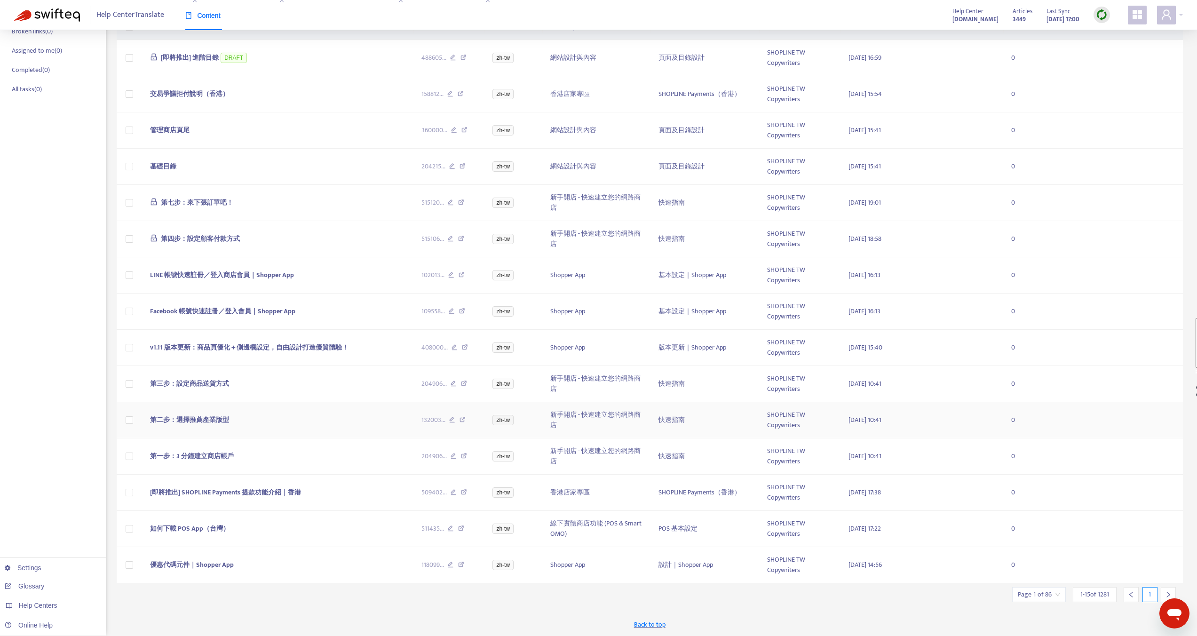
scroll to position [0, 0]
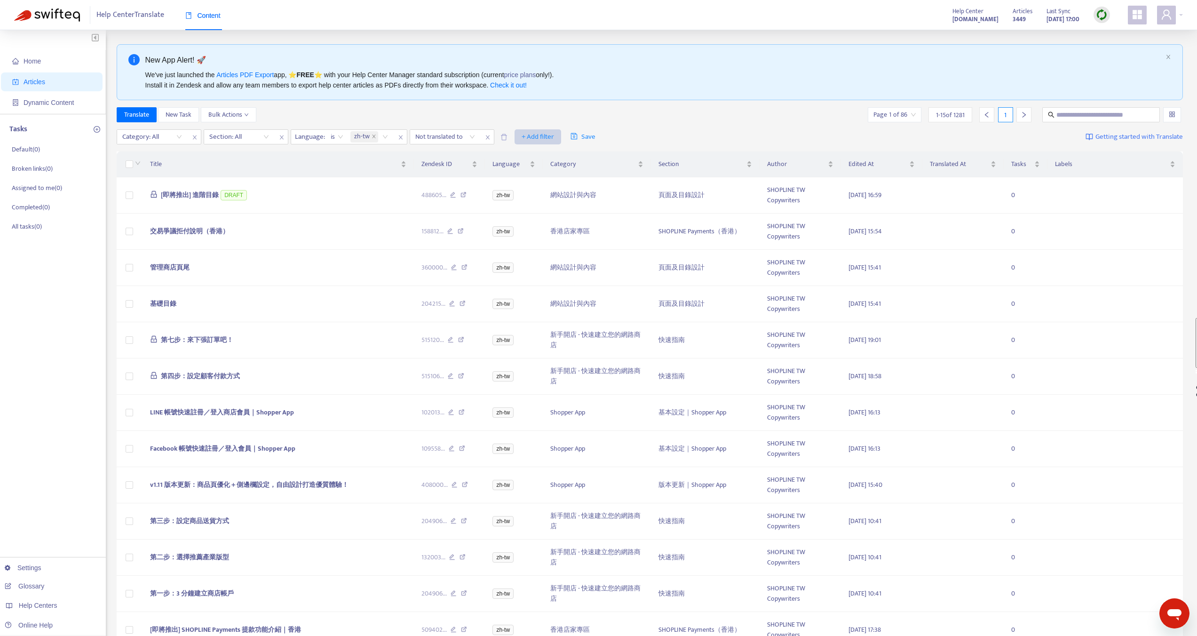
click at [541, 139] on span "+ Add filter" at bounding box center [538, 136] width 32 height 11
click at [536, 167] on span "Label" at bounding box center [551, 171] width 59 height 10
click at [540, 141] on div "Click to sort ascending" at bounding box center [512, 145] width 74 height 16
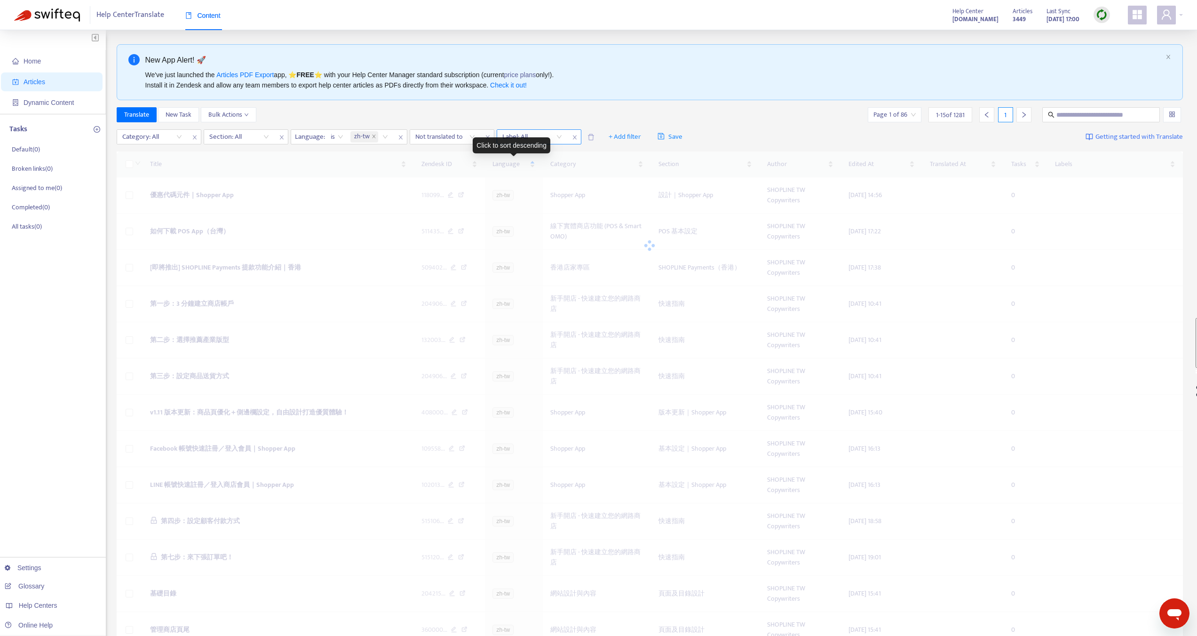
click at [542, 133] on div at bounding box center [527, 136] width 57 height 11
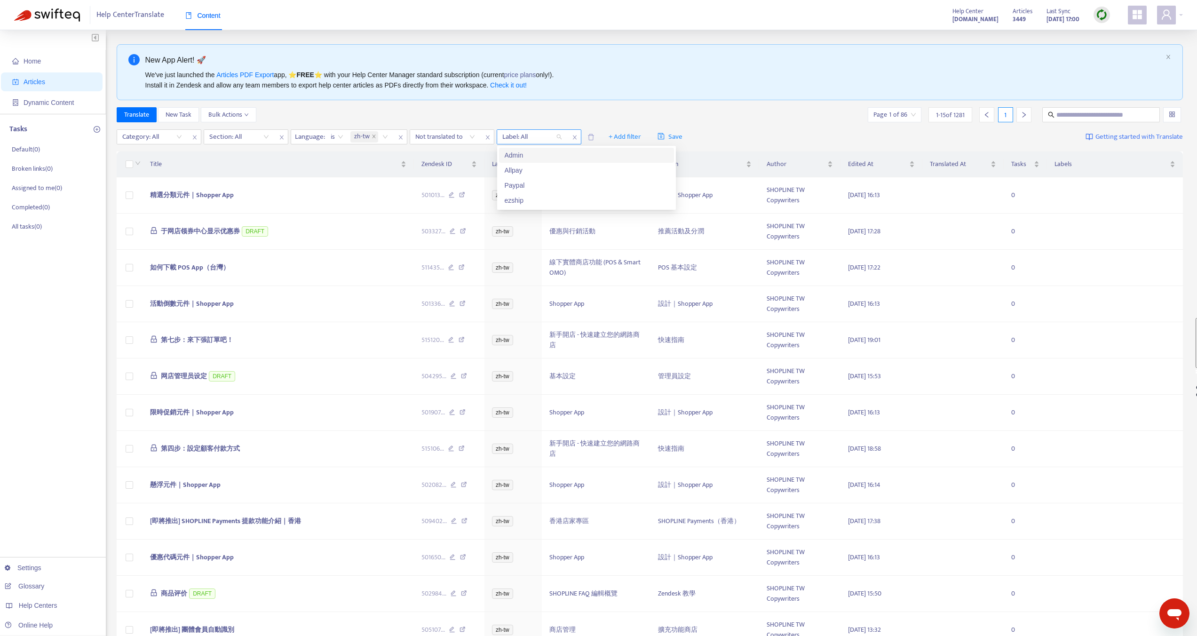
click at [576, 135] on icon "close" at bounding box center [575, 138] width 6 height 6
click at [374, 138] on icon "close" at bounding box center [374, 136] width 5 height 5
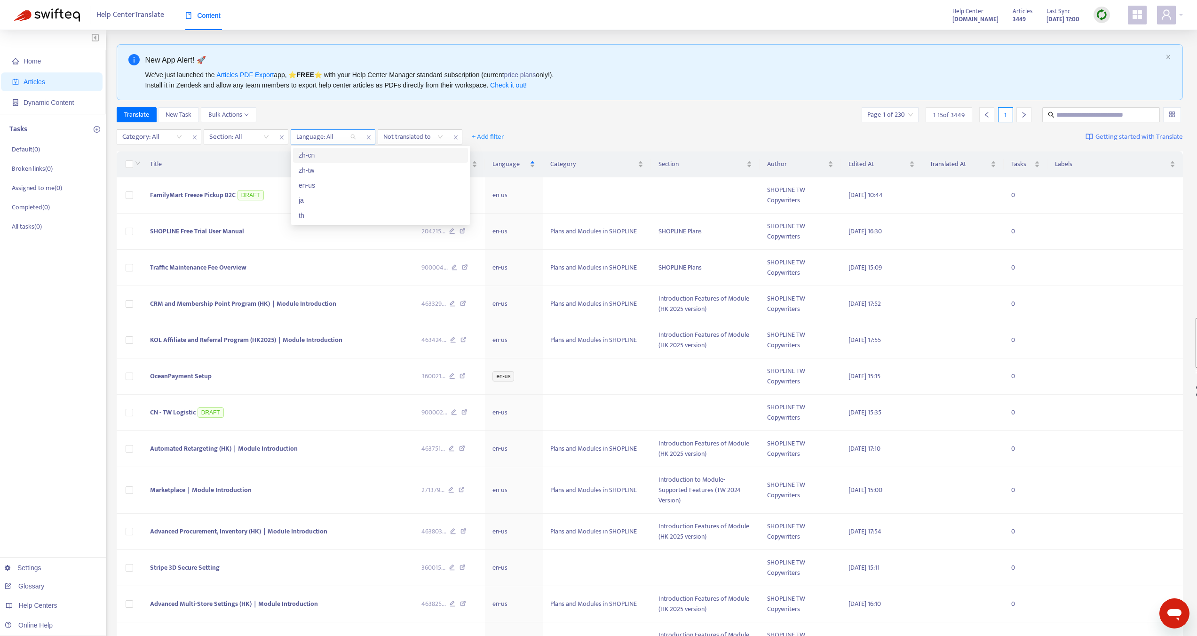
click at [348, 138] on div at bounding box center [321, 136] width 57 height 11
click at [311, 190] on div "en-us" at bounding box center [381, 185] width 164 height 10
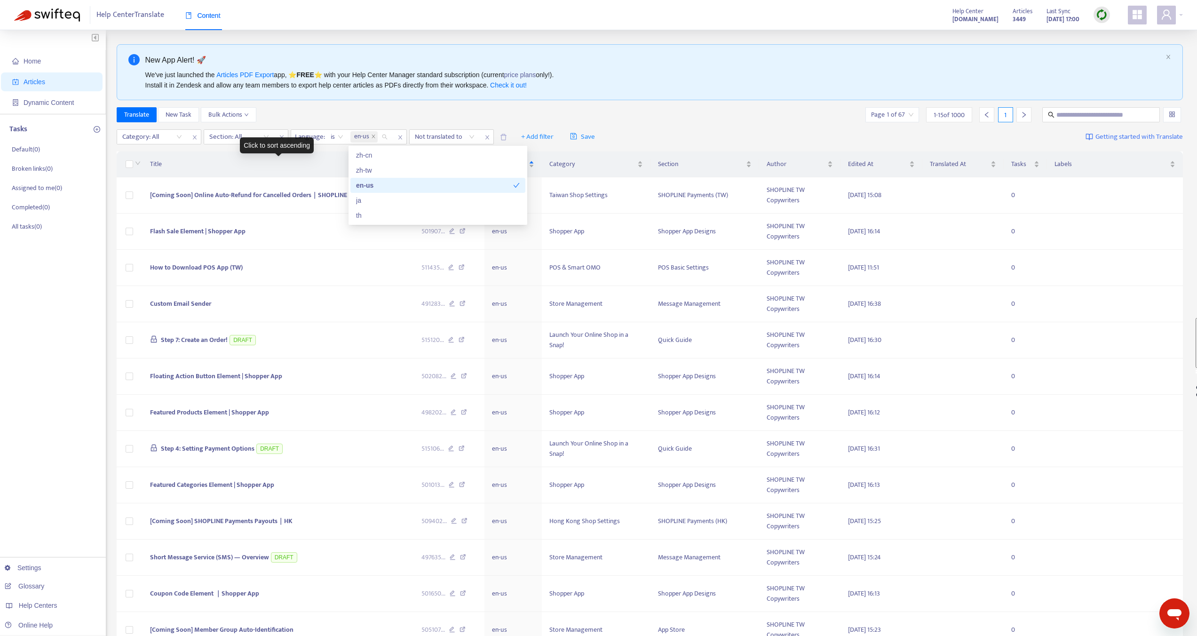
click at [263, 142] on div "Click to sort ascending" at bounding box center [277, 145] width 74 height 16
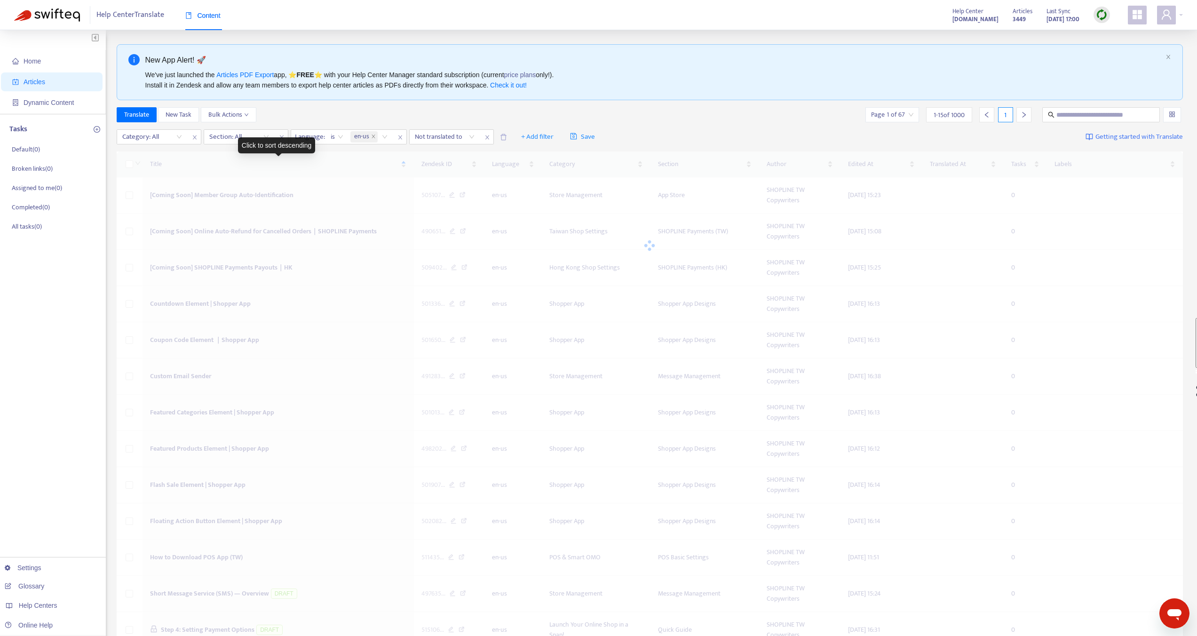
click at [246, 142] on div "Click to sort descending" at bounding box center [277, 145] width 78 height 16
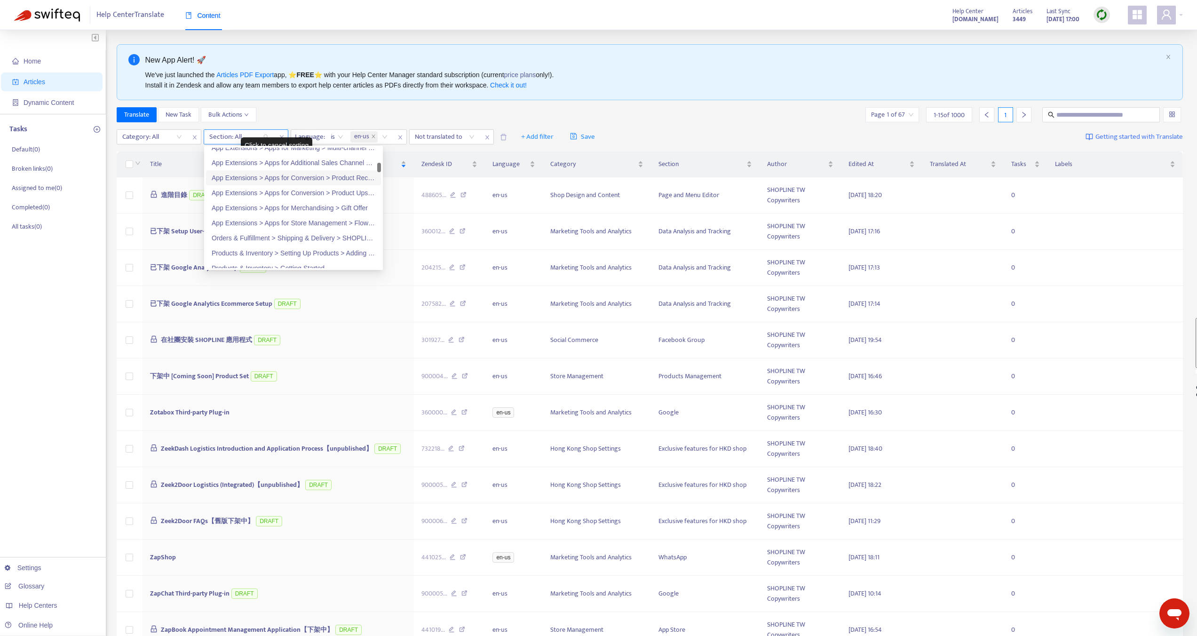
click at [230, 136] on div at bounding box center [234, 136] width 57 height 11
click at [183, 142] on div "Category: All" at bounding box center [152, 137] width 70 height 14
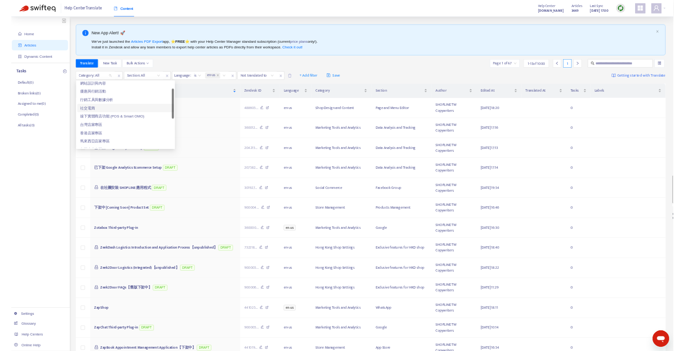
scroll to position [0, 0]
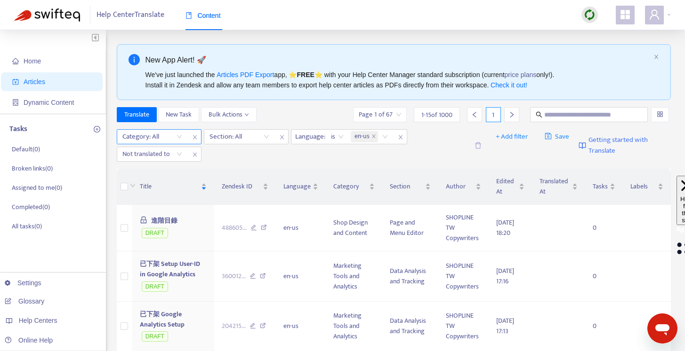
click at [170, 138] on div at bounding box center [147, 136] width 57 height 11
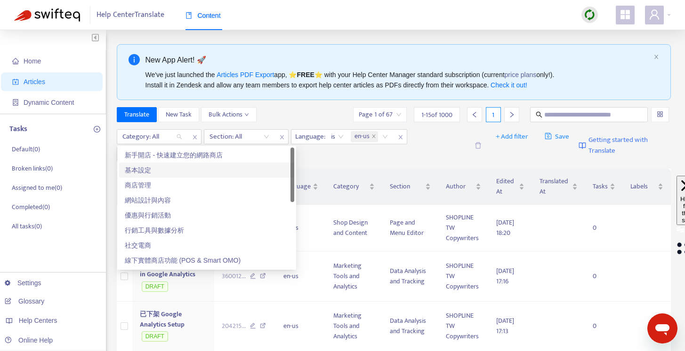
click at [140, 169] on div "基本設定" at bounding box center [207, 170] width 164 height 10
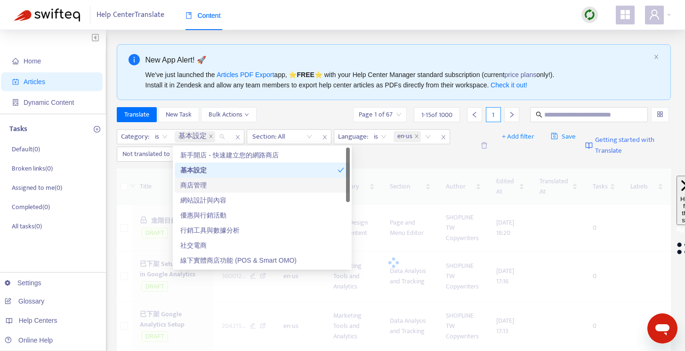
click at [191, 188] on div "商店管理" at bounding box center [262, 185] width 164 height 10
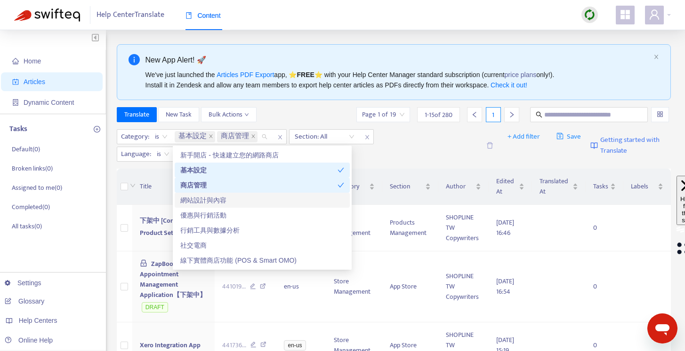
click at [192, 201] on div "網站設計與內容" at bounding box center [262, 200] width 164 height 10
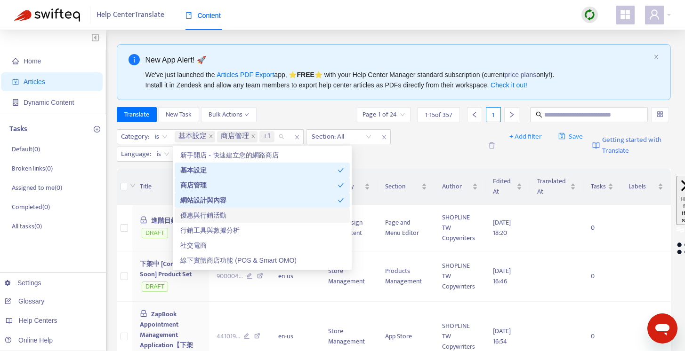
click at [192, 212] on div "優惠與行銷活動" at bounding box center [262, 215] width 164 height 10
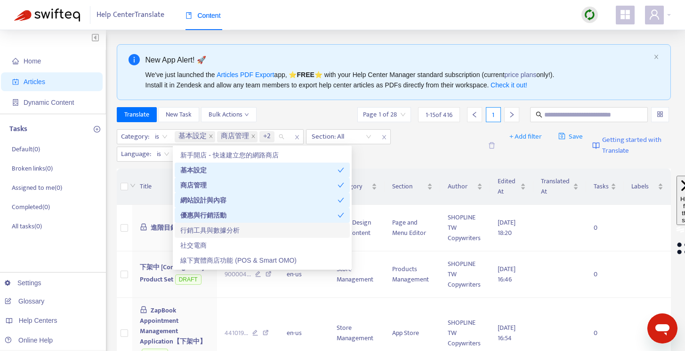
click at [192, 228] on div "行銷工具與數據分析" at bounding box center [262, 230] width 164 height 10
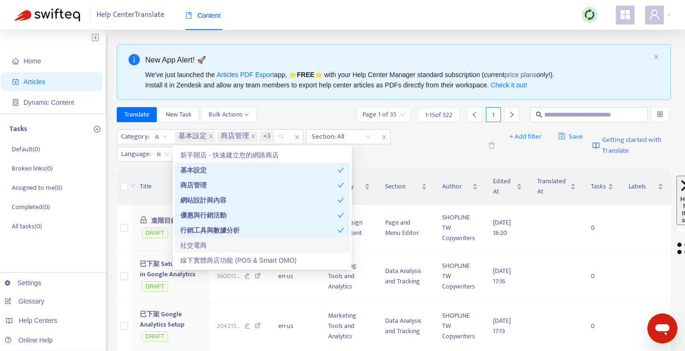
click at [192, 247] on div "社交電商" at bounding box center [262, 245] width 164 height 10
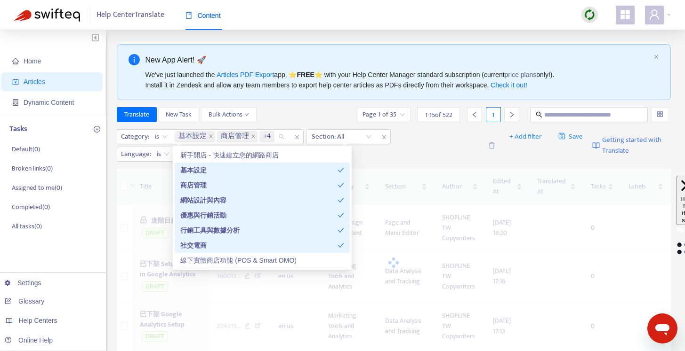
click at [194, 256] on div "線下實體商店功能 (POS & Smart OMO)" at bounding box center [262, 260] width 164 height 10
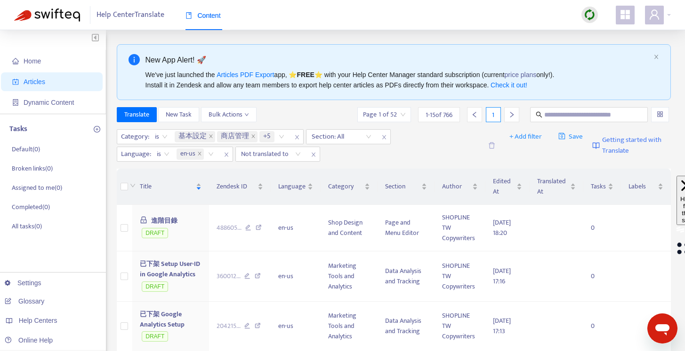
click at [397, 160] on div "Category : is 基本設定 商店管理 +5 Section: All Language : is en-us Not translated to" at bounding box center [299, 145] width 365 height 32
click at [139, 116] on span "Translate" at bounding box center [136, 115] width 25 height 10
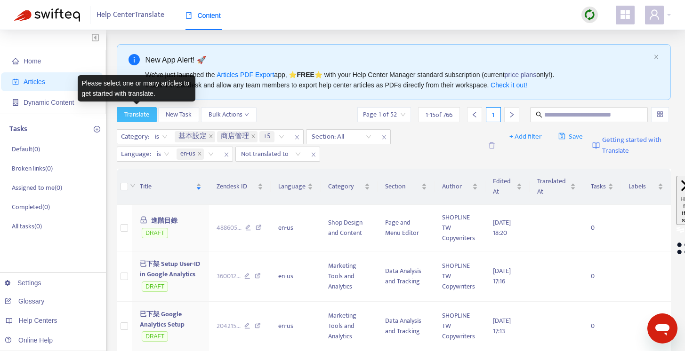
click at [139, 116] on span "Translate" at bounding box center [136, 115] width 25 height 10
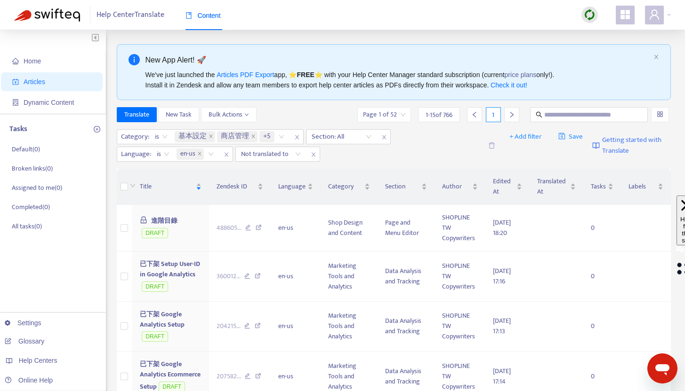
click at [344, 116] on div "Translate New Task Bulk Actions Page 1 of 52 1 - 15 of 766 1" at bounding box center [394, 114] width 554 height 15
click at [133, 115] on span "Translate" at bounding box center [136, 115] width 25 height 10
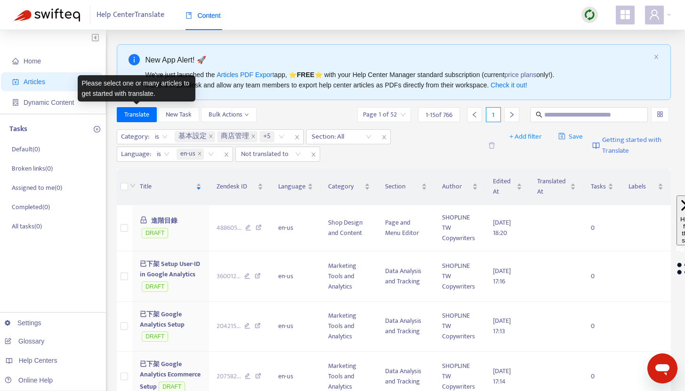
click at [362, 165] on div "Category : is 基本設定 商店管理 +5 Section: All Language : is en-us Not translated to +…" at bounding box center [394, 146] width 554 height 40
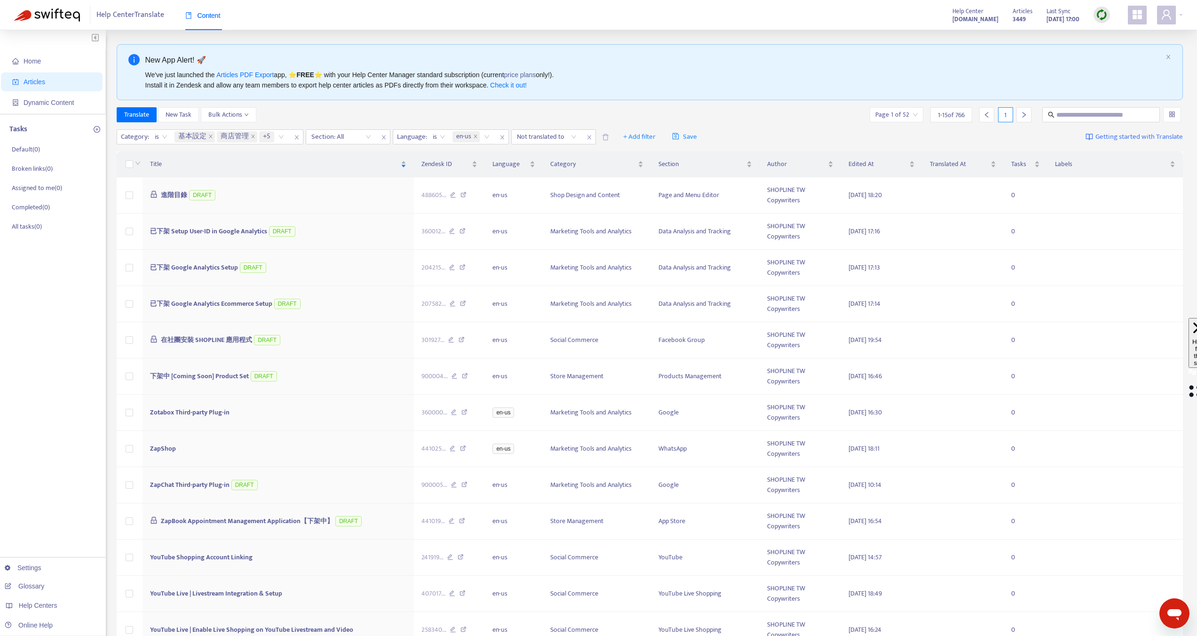
click at [801, 141] on div "Category : is 基本設定 商店管理 +5 Section: All Language : is en-us Not translated to +…" at bounding box center [650, 137] width 1067 height 22
click at [139, 114] on span "Translate" at bounding box center [136, 115] width 25 height 10
click at [140, 116] on span "Translate" at bounding box center [136, 115] width 25 height 10
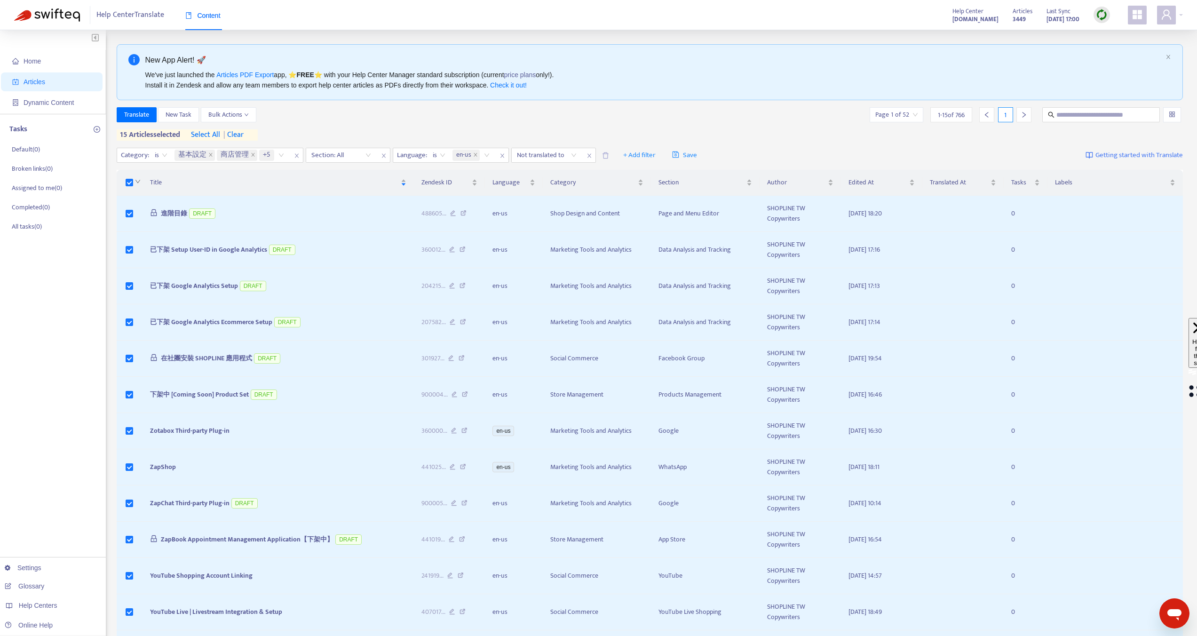
click at [139, 181] on icon "down" at bounding box center [138, 182] width 6 height 6
drag, startPoint x: 241, startPoint y: 132, endPoint x: 218, endPoint y: 131, distance: 23.1
click at [218, 131] on div "15 articles selected select all | clear" at bounding box center [187, 134] width 141 height 11
click at [218, 131] on span "select all" at bounding box center [205, 134] width 29 height 11
click at [305, 122] on div "Translate New Task Bulk Actions Page 1 of 52 1 - 15 of 766 1" at bounding box center [650, 114] width 1067 height 15
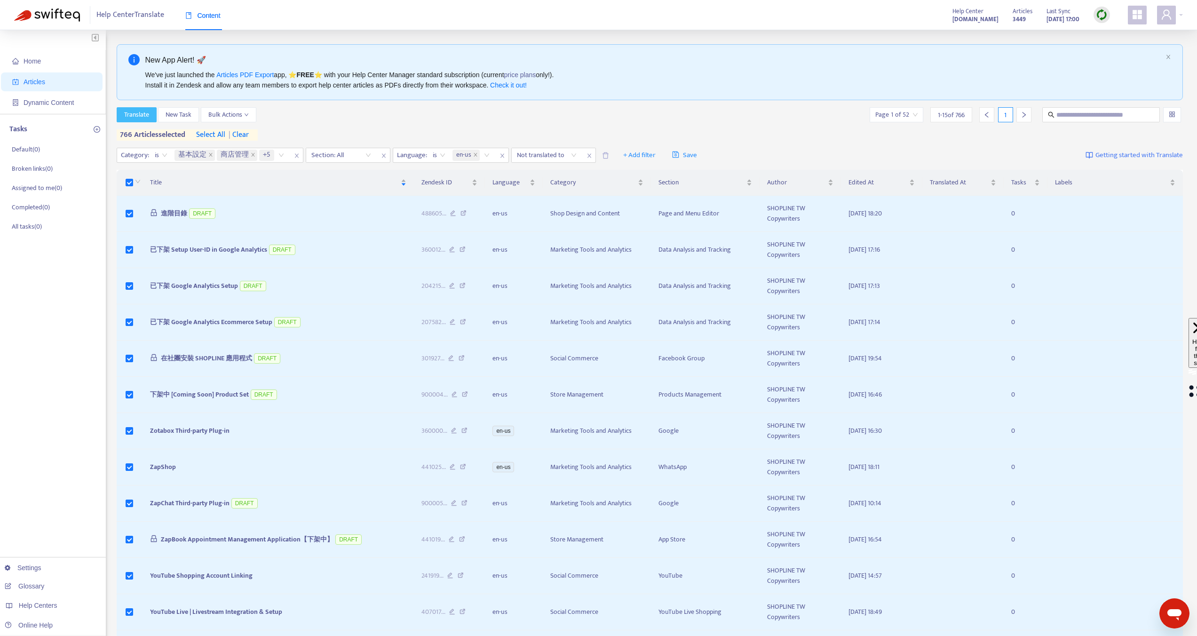
click at [144, 111] on span "Translate" at bounding box center [136, 115] width 25 height 10
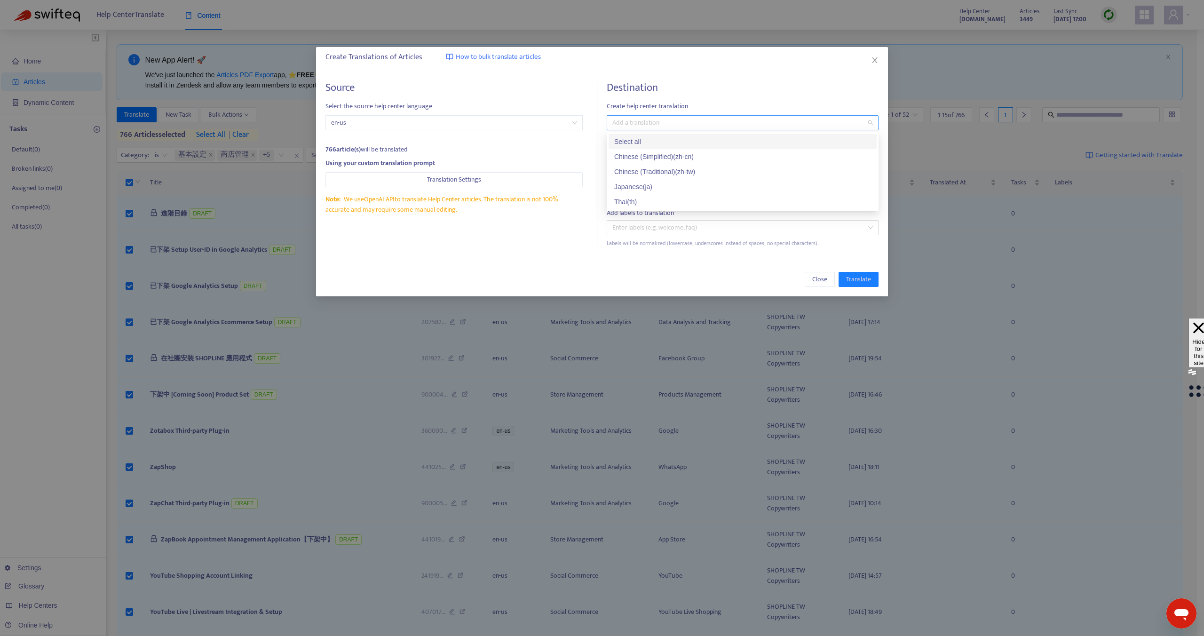
click at [620, 122] on div at bounding box center [738, 122] width 258 height 11
click at [637, 186] on div "Japanese ( ja )" at bounding box center [742, 187] width 257 height 10
click at [665, 101] on span "Create help center translation" at bounding box center [743, 106] width 272 height 10
click at [645, 202] on span "Overwrite if a translation already exists" at bounding box center [671, 201] width 114 height 10
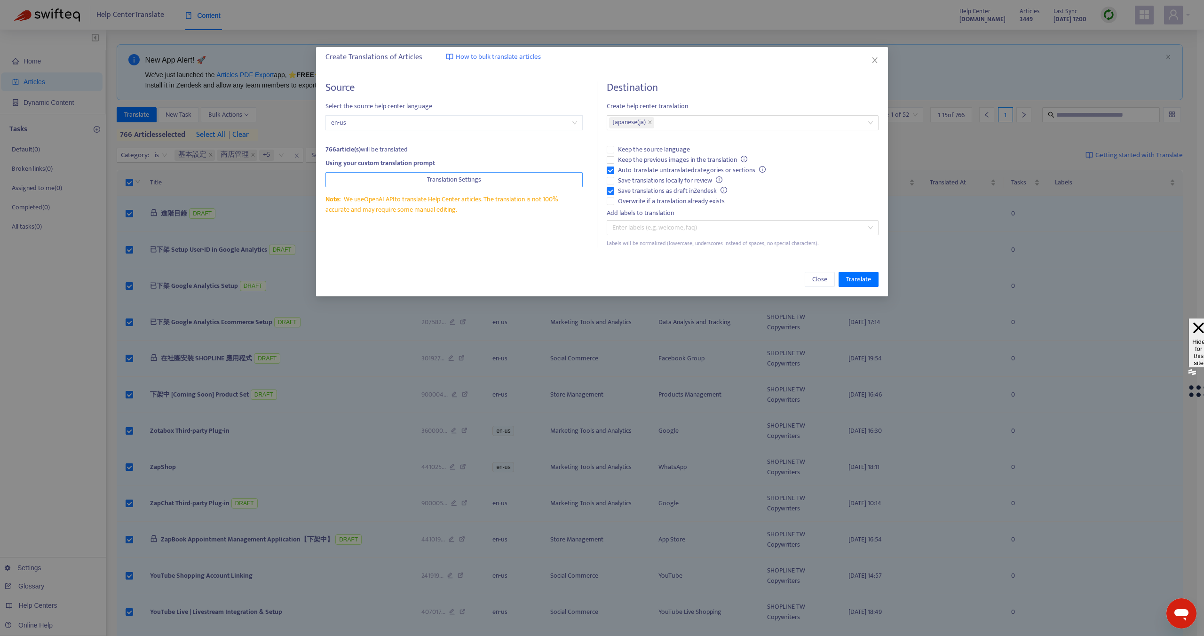
click at [481, 179] on span "Translation Settings" at bounding box center [454, 180] width 54 height 10
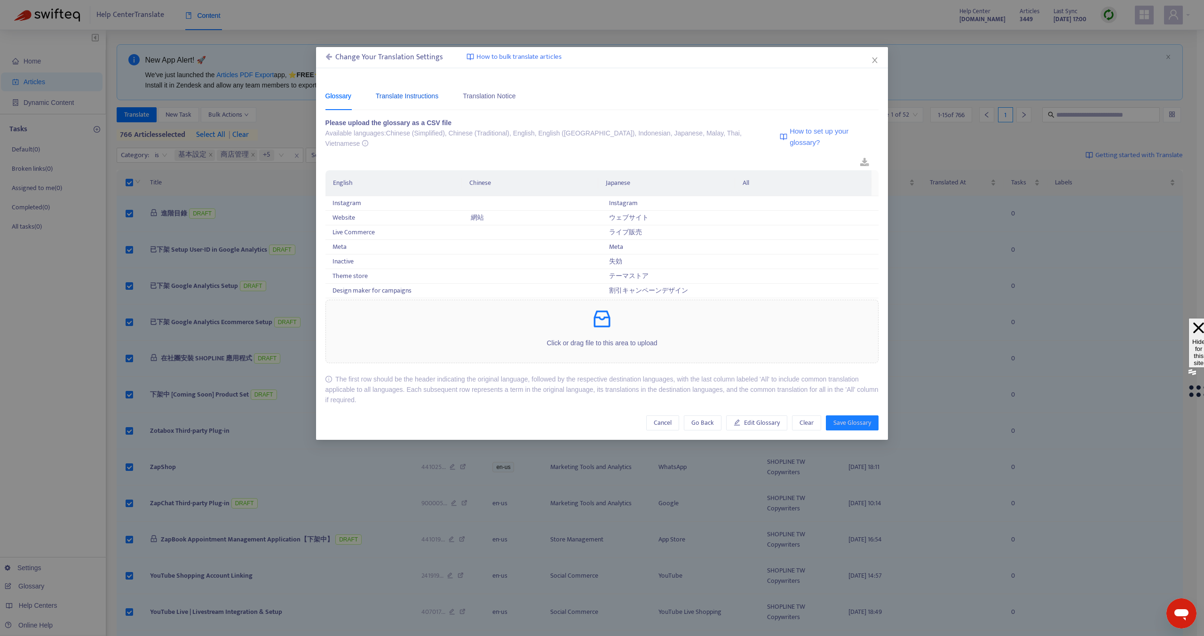
click at [437, 98] on div "Translate Instructions" at bounding box center [407, 96] width 63 height 10
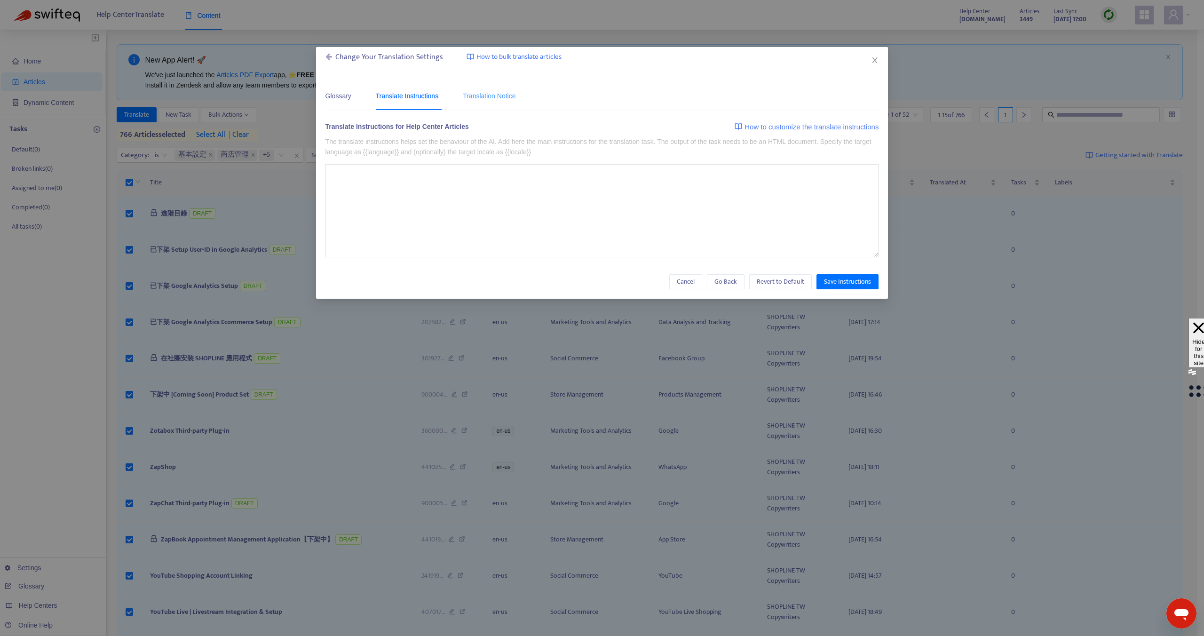
type textarea "**********"
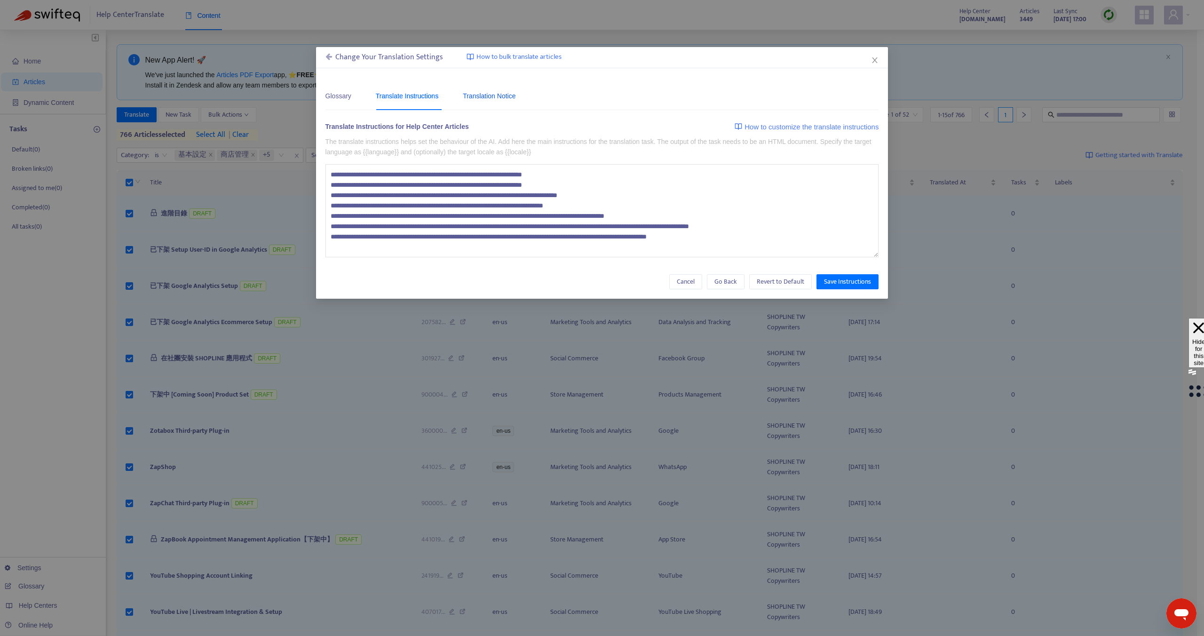
click at [493, 99] on div "Translation Notice" at bounding box center [489, 96] width 53 height 10
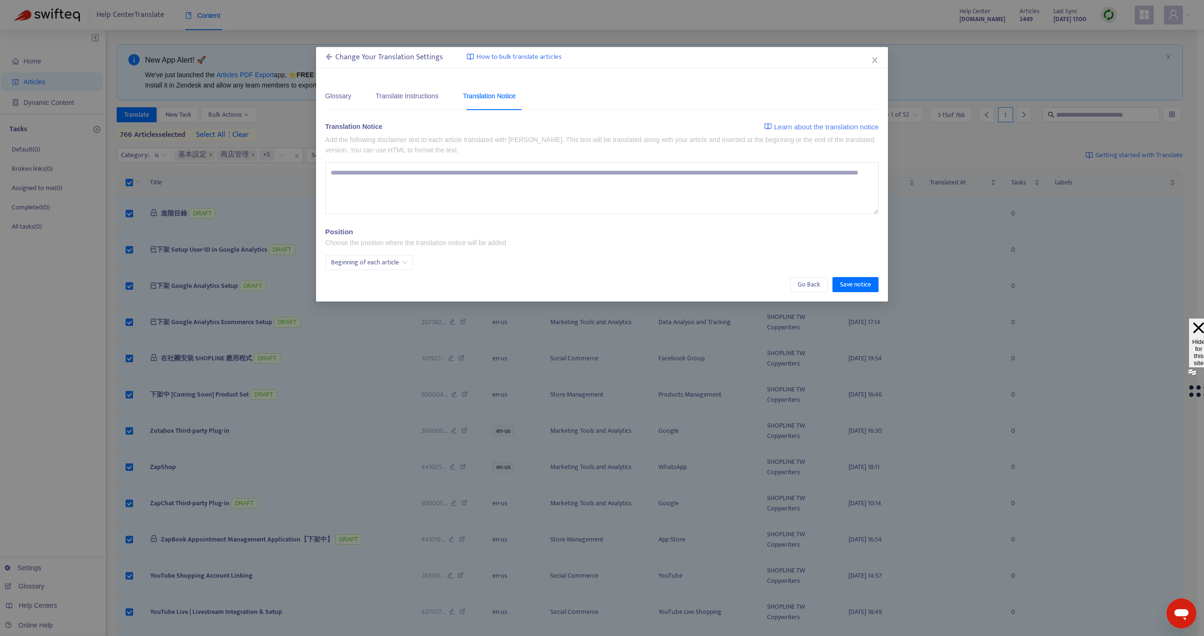
type textarea "**********"
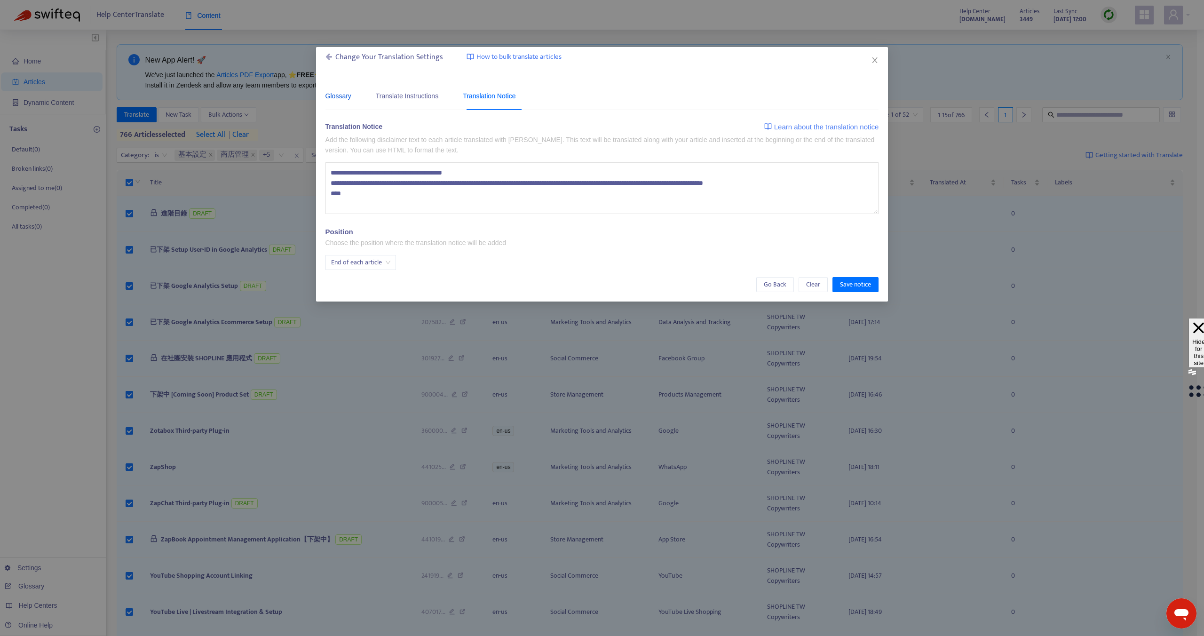
click at [332, 94] on div "Glossary" at bounding box center [339, 96] width 26 height 10
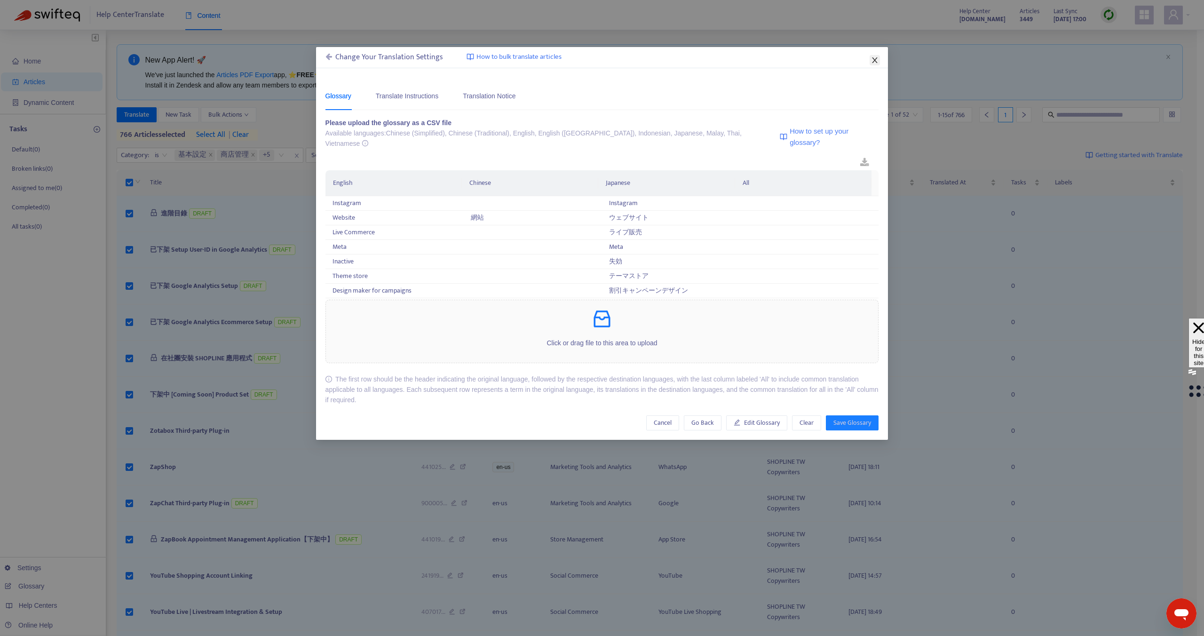
click at [873, 58] on icon "close" at bounding box center [875, 60] width 8 height 8
